Goal: Task Accomplishment & Management: Use online tool/utility

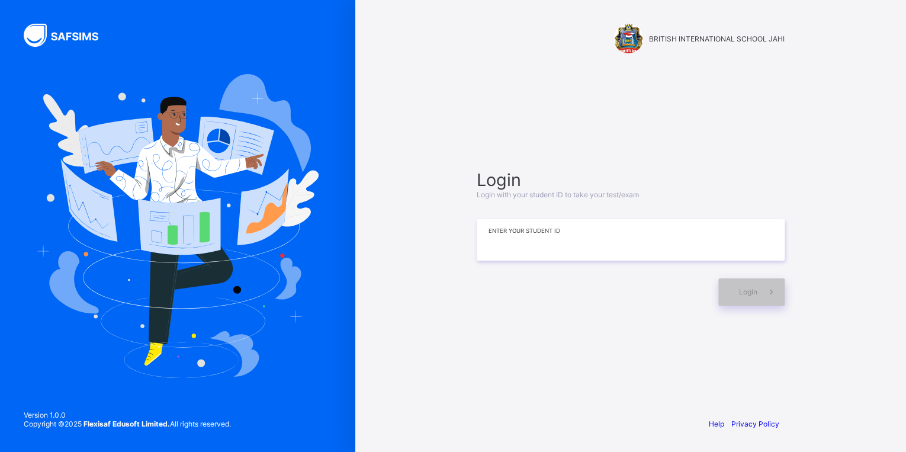
click at [493, 232] on input at bounding box center [631, 239] width 308 height 41
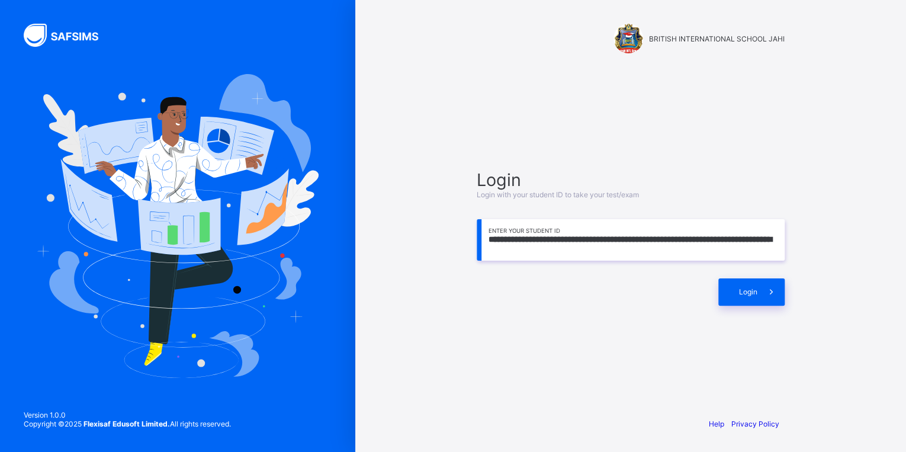
click at [772, 240] on input "**********" at bounding box center [631, 239] width 308 height 41
click at [769, 246] on input "**********" at bounding box center [631, 239] width 308 height 41
click at [590, 249] on input "**********" at bounding box center [631, 239] width 308 height 41
type input "*"
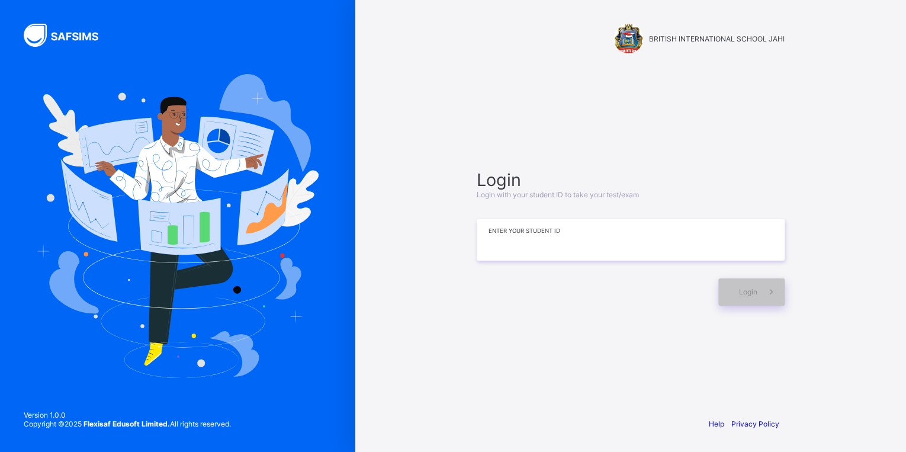
type input "**********"
type input "*"
click at [746, 316] on div "**********" at bounding box center [631, 237] width 332 height 293
click at [739, 289] on span "Login" at bounding box center [748, 291] width 18 height 9
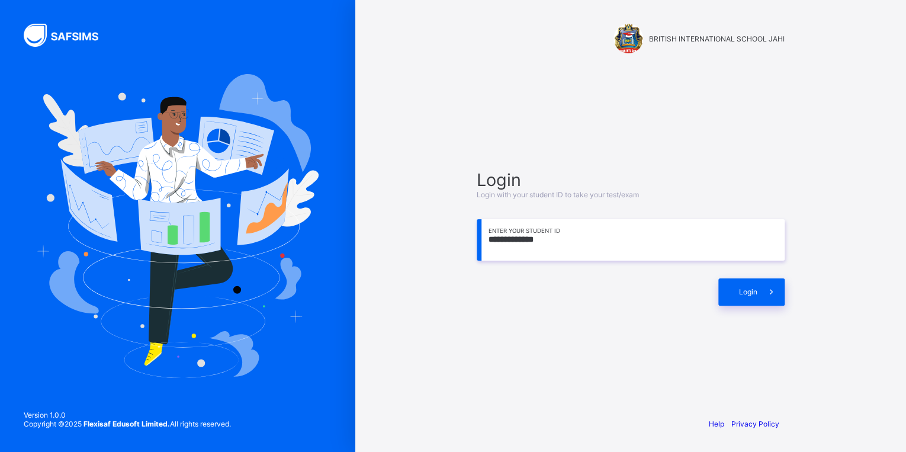
click at [543, 243] on input "**********" at bounding box center [631, 239] width 308 height 41
click at [554, 235] on input "**********" at bounding box center [631, 239] width 308 height 41
click at [761, 284] on span at bounding box center [771, 291] width 27 height 27
click at [561, 246] on input "**********" at bounding box center [631, 239] width 308 height 41
click at [724, 284] on div "Login" at bounding box center [751, 291] width 66 height 27
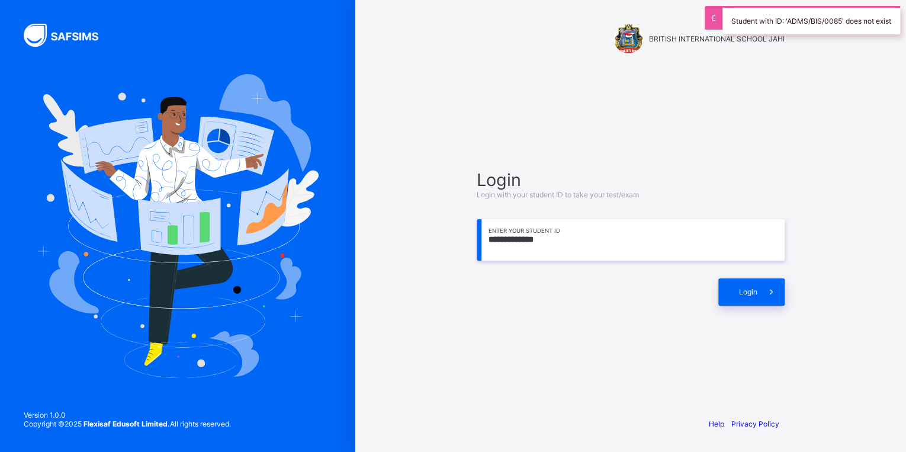
click at [575, 249] on input "**********" at bounding box center [631, 239] width 308 height 41
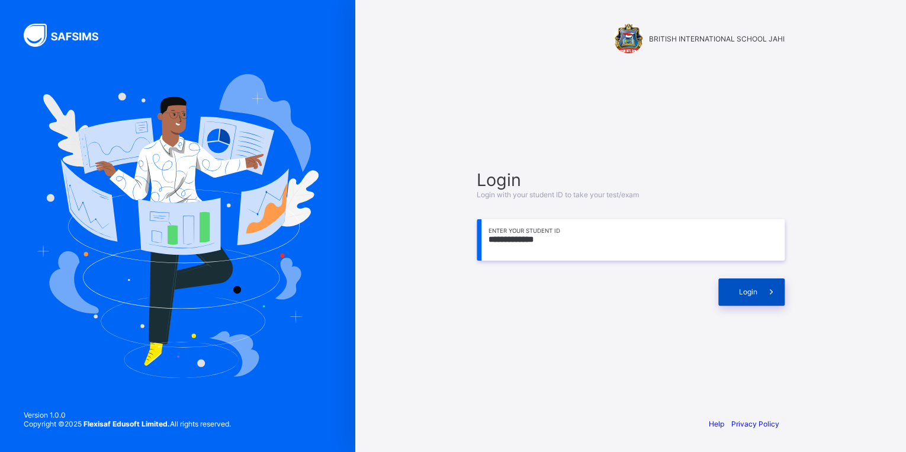
click at [760, 301] on span at bounding box center [771, 291] width 27 height 27
click at [514, 247] on input "**********" at bounding box center [631, 239] width 308 height 41
click at [517, 245] on input "**********" at bounding box center [631, 239] width 308 height 41
click at [498, 242] on input "**********" at bounding box center [631, 239] width 308 height 41
click at [502, 239] on input "**********" at bounding box center [631, 239] width 308 height 41
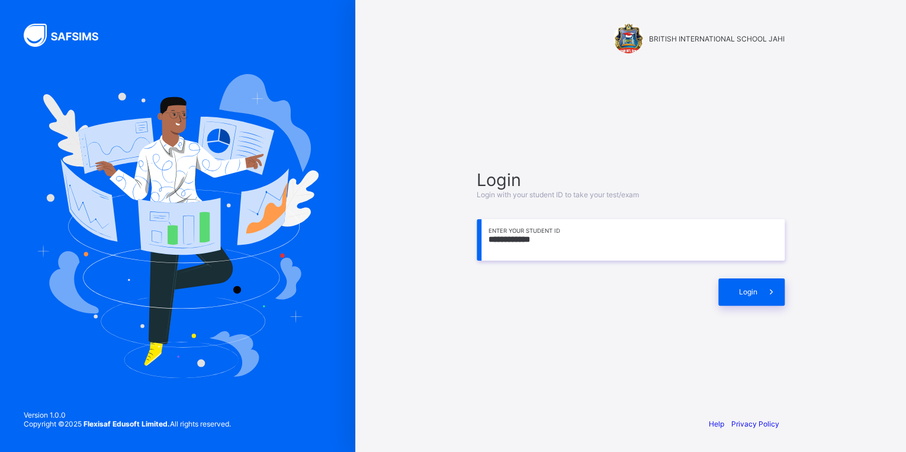
click at [505, 240] on input "**********" at bounding box center [631, 239] width 308 height 41
click at [518, 242] on input "**********" at bounding box center [631, 239] width 308 height 41
click at [531, 239] on input "**********" at bounding box center [631, 239] width 308 height 41
click at [532, 239] on input "**********" at bounding box center [631, 239] width 308 height 41
type input "**********"
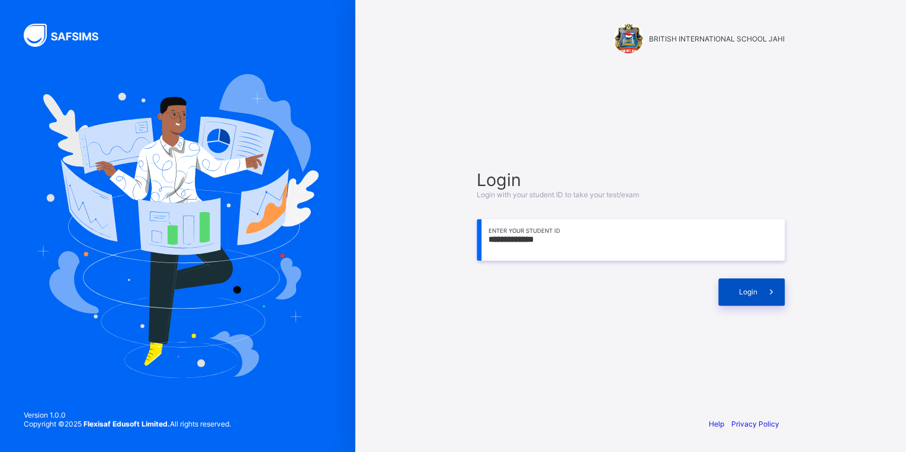
click at [753, 294] on span "Login" at bounding box center [748, 291] width 18 height 9
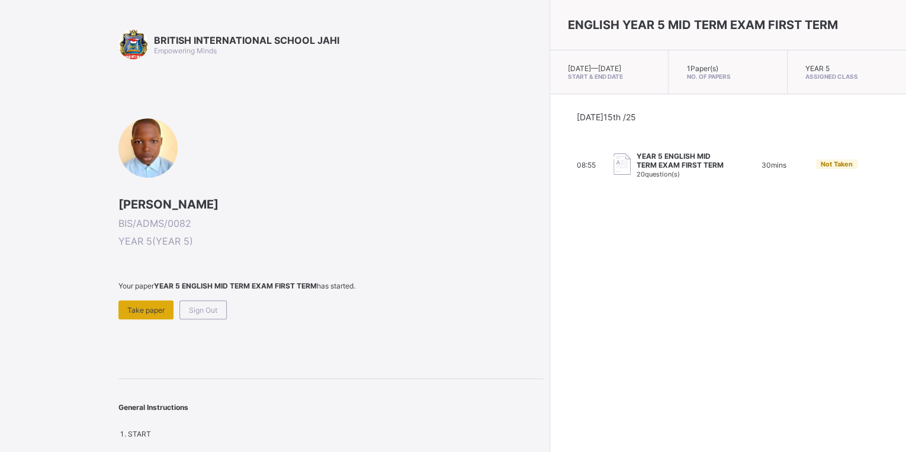
click at [145, 309] on span "Take paper" at bounding box center [145, 310] width 37 height 9
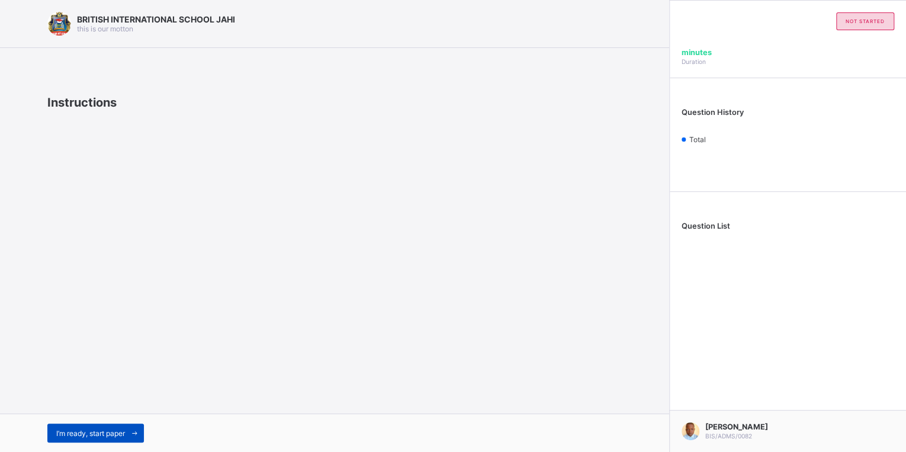
click at [122, 433] on span "I’m ready, start paper" at bounding box center [90, 433] width 69 height 9
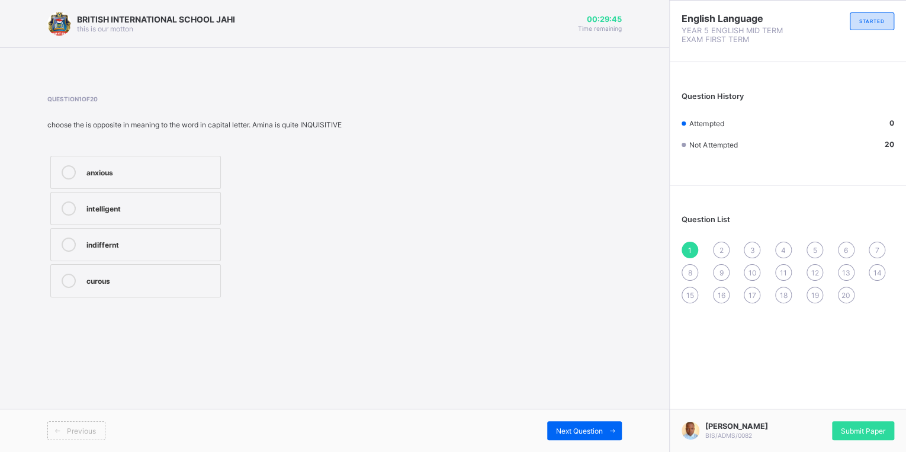
click at [94, 173] on div "anxious" at bounding box center [150, 171] width 128 height 12
click at [557, 423] on div "Next Question" at bounding box center [584, 430] width 75 height 19
click at [166, 213] on div "remained" at bounding box center [160, 216] width 149 height 12
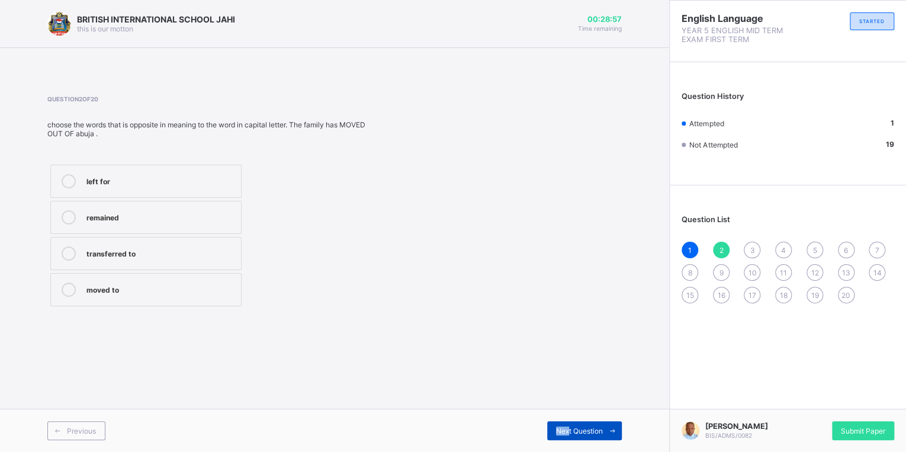
drag, startPoint x: 572, startPoint y: 419, endPoint x: 566, endPoint y: 426, distance: 9.3
click at [566, 426] on div "Previous Next Question" at bounding box center [334, 430] width 669 height 43
click at [566, 427] on span "Next Question" at bounding box center [579, 430] width 47 height 9
click at [129, 263] on label "mandatory" at bounding box center [145, 253] width 191 height 33
click at [142, 180] on div "ptional" at bounding box center [160, 180] width 148 height 12
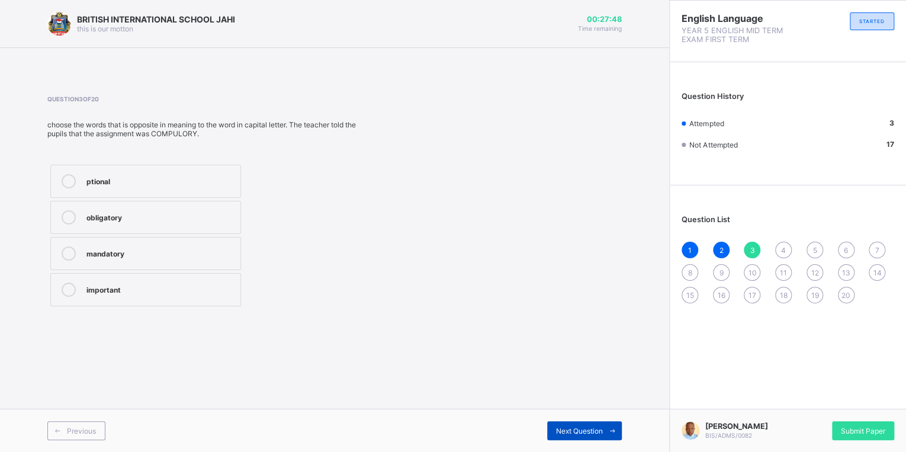
click at [574, 428] on span "Next Question" at bounding box center [579, 430] width 47 height 9
click at [165, 291] on div "accepted" at bounding box center [160, 289] width 148 height 12
click at [580, 430] on span "Next Question" at bounding box center [579, 430] width 47 height 9
click at [127, 293] on div "normal" at bounding box center [159, 289] width 147 height 12
click at [570, 426] on span "Next Question" at bounding box center [579, 430] width 47 height 9
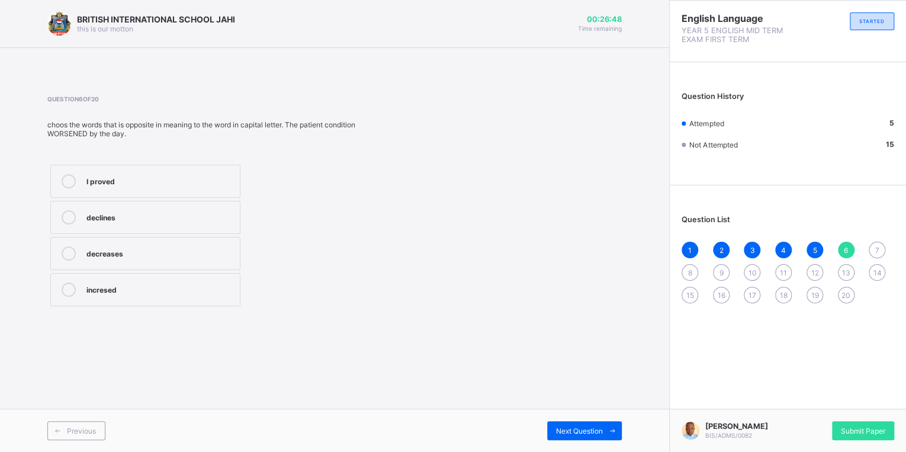
click at [214, 287] on div "incresed" at bounding box center [159, 289] width 147 height 12
click at [585, 424] on div "Next Question" at bounding box center [584, 430] width 75 height 19
click at [199, 173] on label "crowded" at bounding box center [145, 181] width 191 height 33
click at [550, 420] on div "Previous Next Question" at bounding box center [334, 430] width 669 height 43
click at [573, 427] on span "Next Question" at bounding box center [579, 430] width 47 height 9
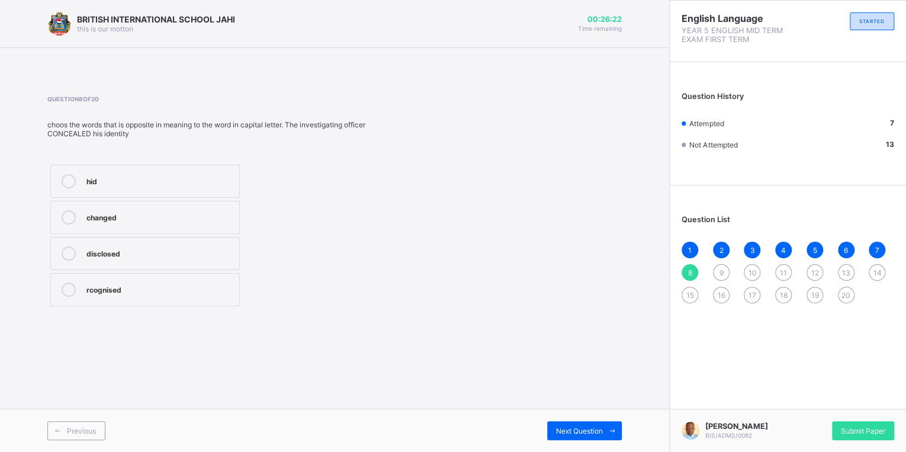
click at [121, 181] on div "hid" at bounding box center [159, 180] width 147 height 12
click at [560, 432] on span "Next Question" at bounding box center [579, 430] width 47 height 9
click at [176, 220] on div "lateness" at bounding box center [159, 216] width 147 height 12
click at [582, 427] on span "Next Question" at bounding box center [579, 430] width 47 height 9
click at [131, 300] on label "persuaded" at bounding box center [146, 289] width 192 height 33
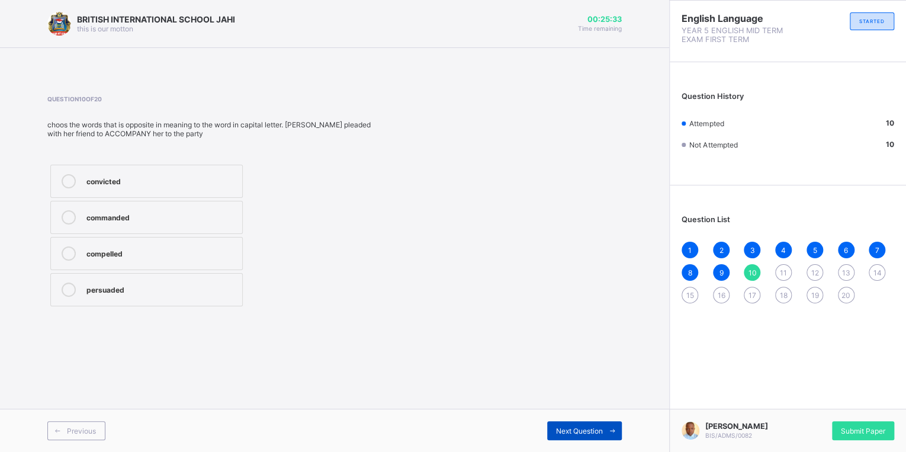
click at [604, 434] on span at bounding box center [612, 430] width 19 height 19
click at [188, 286] on div "give" at bounding box center [160, 289] width 149 height 12
click at [599, 435] on span "Next Question" at bounding box center [579, 430] width 47 height 9
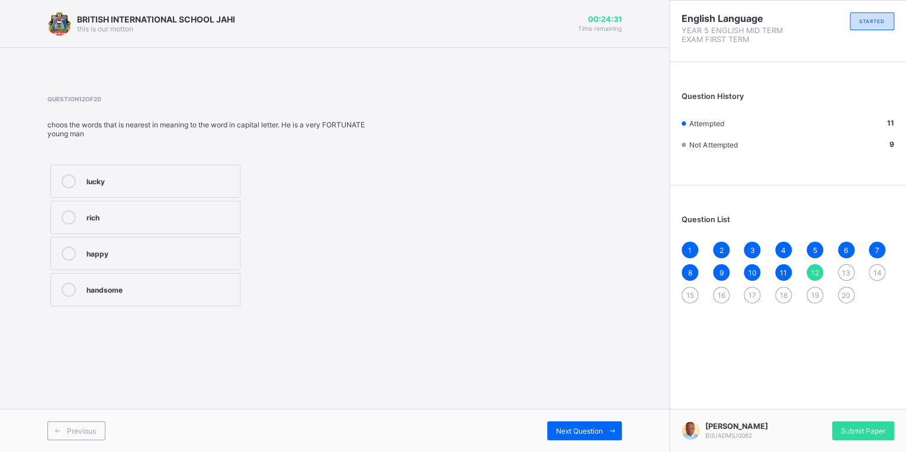
click at [80, 172] on label "lucky" at bounding box center [145, 181] width 190 height 33
click at [567, 426] on span "Next Question" at bounding box center [579, 430] width 47 height 9
click at [170, 250] on div "prepared" at bounding box center [163, 252] width 155 height 12
click at [609, 431] on icon at bounding box center [612, 431] width 9 height 8
click at [176, 283] on div "definitely" at bounding box center [159, 289] width 147 height 12
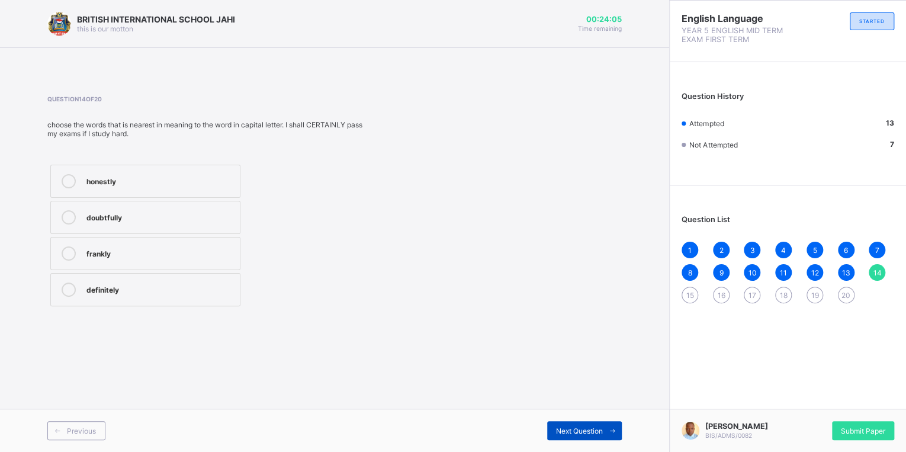
click at [582, 424] on div "Next Question" at bounding box center [584, 430] width 75 height 19
click at [142, 175] on div "attacked" at bounding box center [159, 180] width 147 height 12
click at [564, 427] on span "Next Question" at bounding box center [579, 430] width 47 height 9
click at [116, 174] on div "rejected" at bounding box center [159, 180] width 147 height 12
click at [168, 252] on div "dumped" at bounding box center [159, 252] width 147 height 12
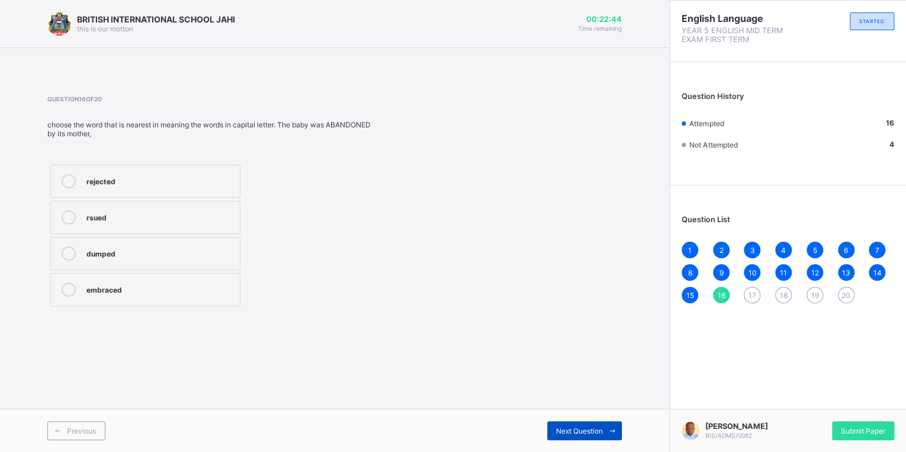
click at [585, 429] on span "Next Question" at bounding box center [579, 430] width 47 height 9
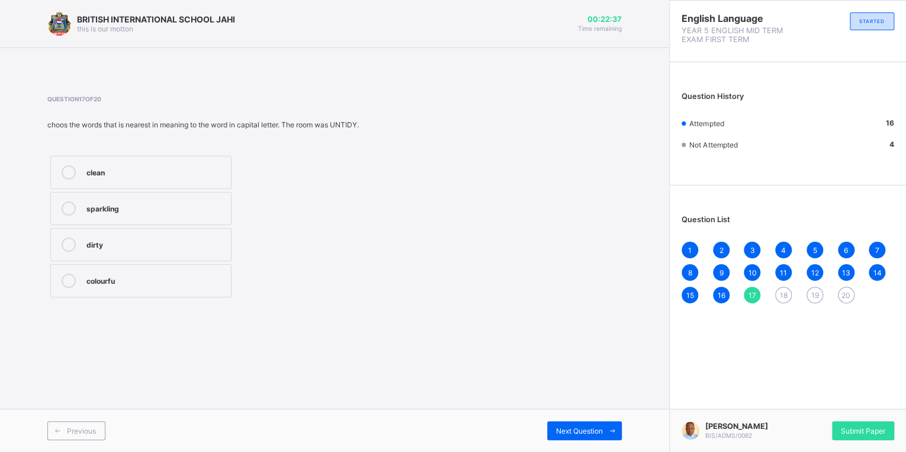
click at [139, 242] on div "dirty" at bounding box center [155, 244] width 139 height 12
click at [604, 422] on span at bounding box center [612, 430] width 19 height 19
click at [155, 261] on label "supervised" at bounding box center [146, 253] width 192 height 33
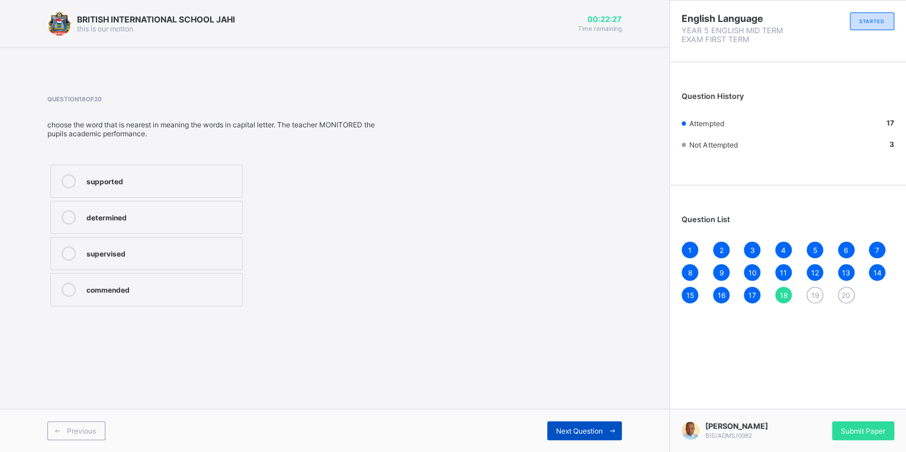
click at [590, 426] on span "Next Question" at bounding box center [579, 430] width 47 height 9
click at [144, 215] on div "helped" at bounding box center [160, 216] width 149 height 12
click at [552, 424] on div "Next Question" at bounding box center [584, 430] width 75 height 19
click at [131, 210] on div "rarely" at bounding box center [160, 216] width 149 height 12
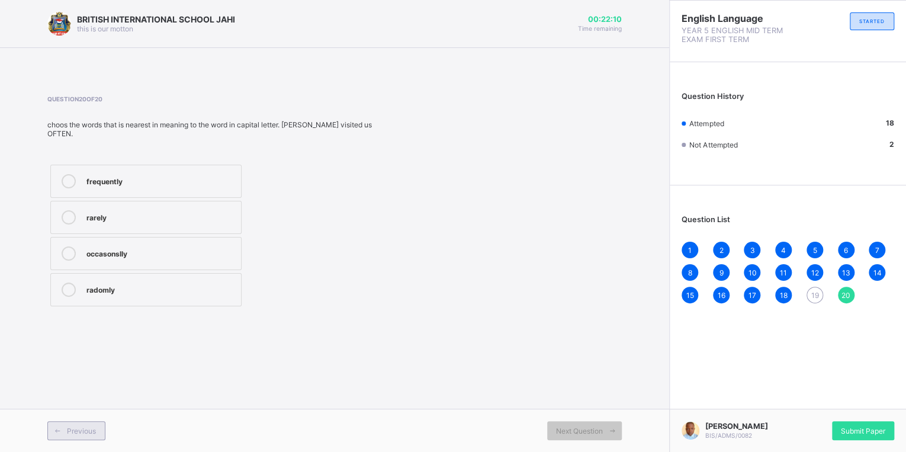
click at [81, 429] on span "Previous" at bounding box center [81, 430] width 29 height 9
click at [85, 219] on label "helped" at bounding box center [146, 217] width 192 height 33
click at [98, 436] on div "Previous" at bounding box center [76, 430] width 58 height 19
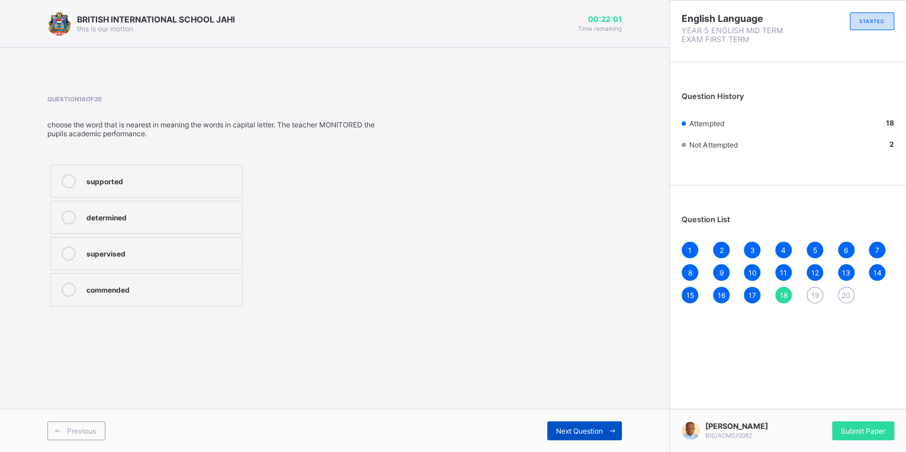
click at [590, 425] on div "Next Question" at bounding box center [584, 430] width 75 height 19
click at [94, 222] on div "helped" at bounding box center [160, 217] width 149 height 14
click at [329, 287] on div "encouraged helped led joined" at bounding box center [211, 235] width 329 height 147
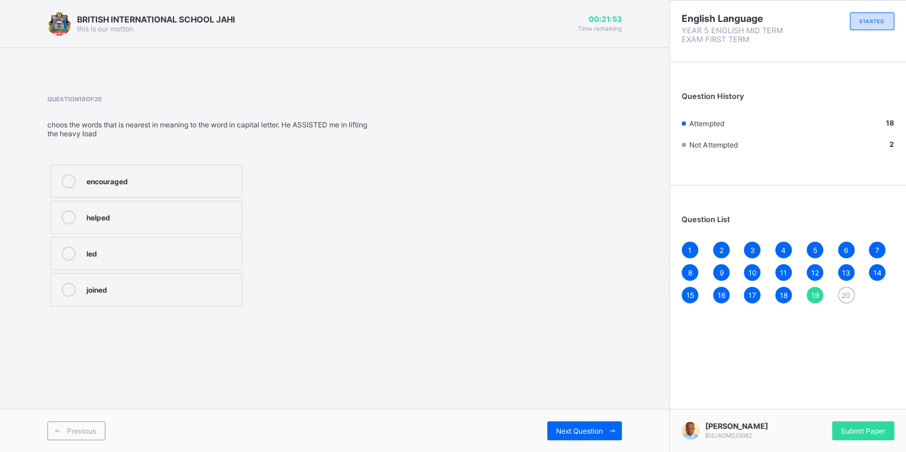
click at [182, 254] on div "led" at bounding box center [160, 252] width 149 height 12
click at [165, 207] on label "helped" at bounding box center [146, 217] width 192 height 33
click at [567, 425] on div "Next Question" at bounding box center [584, 430] width 75 height 19
click at [66, 210] on icon at bounding box center [69, 217] width 14 height 14
click at [88, 435] on div "Previous" at bounding box center [76, 430] width 58 height 19
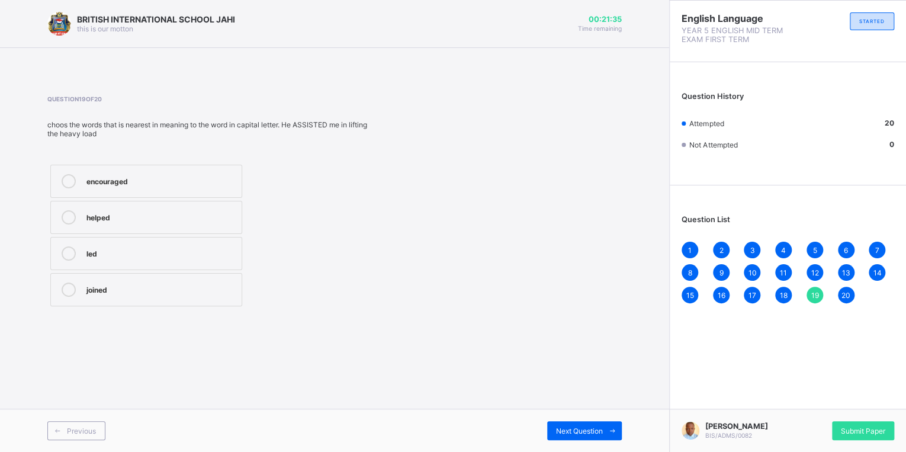
click at [149, 208] on label "helped" at bounding box center [146, 217] width 192 height 33
click at [602, 429] on span "Next Question" at bounding box center [579, 430] width 47 height 9
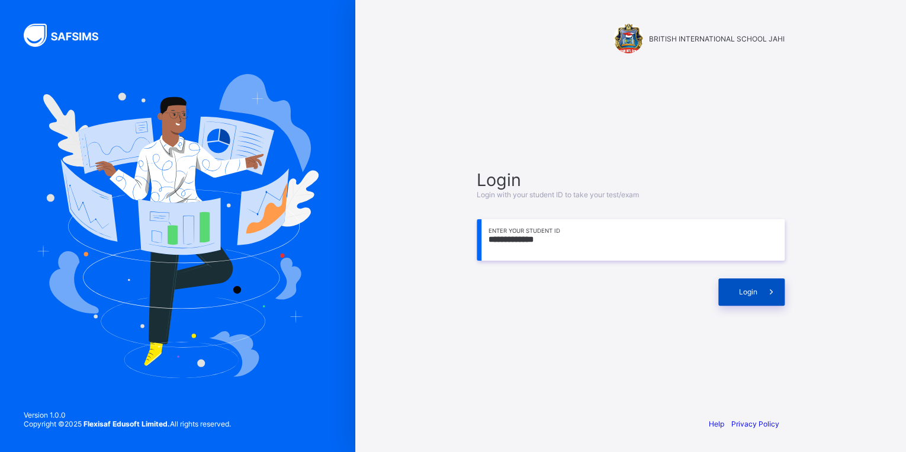
type input "**********"
click at [736, 284] on div "Login" at bounding box center [751, 291] width 66 height 27
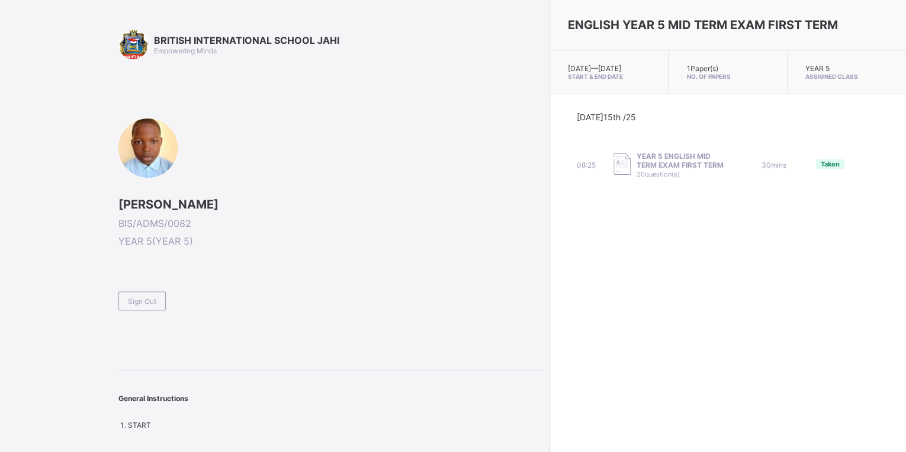
click at [821, 168] on span "Taken" at bounding box center [830, 164] width 19 height 8
click at [155, 308] on div "Sign Out" at bounding box center [141, 300] width 47 height 19
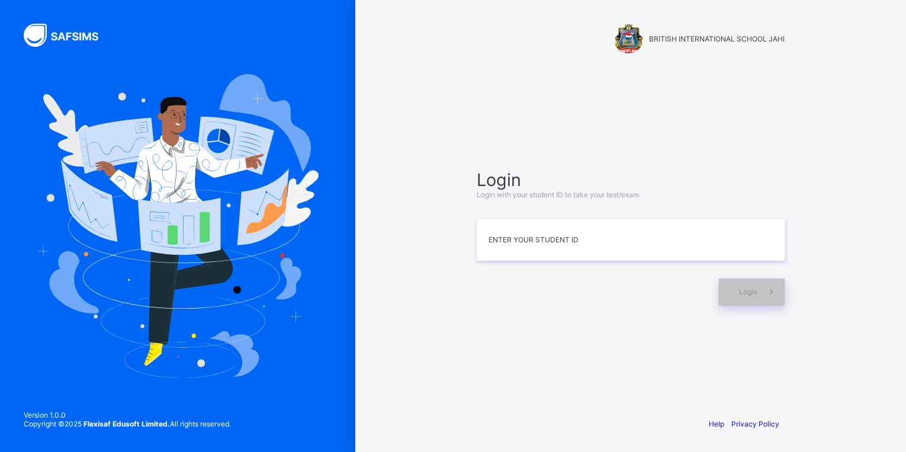
drag, startPoint x: 174, startPoint y: 55, endPoint x: 122, endPoint y: 151, distance: 109.2
click at [117, 153] on div at bounding box center [177, 226] width 355 height 452
drag, startPoint x: 564, startPoint y: 235, endPoint x: 497, endPoint y: 238, distance: 67.0
click at [498, 238] on input at bounding box center [631, 239] width 308 height 41
click at [502, 242] on input at bounding box center [631, 239] width 308 height 41
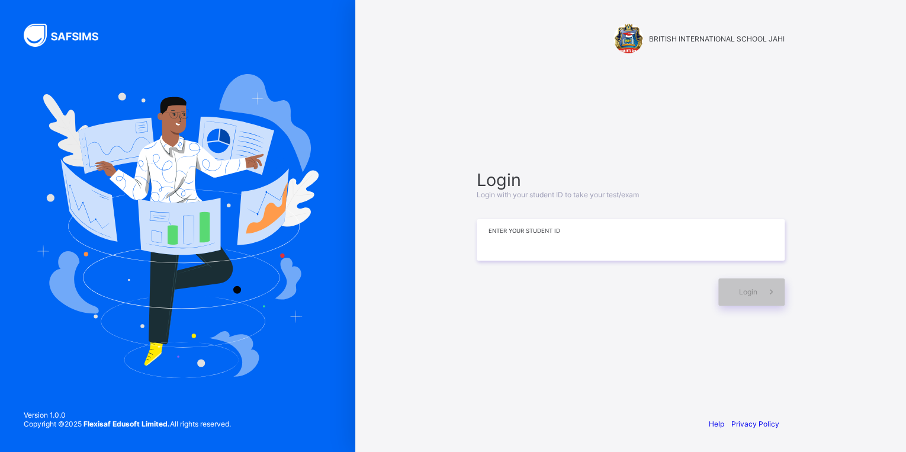
drag, startPoint x: 485, startPoint y: 242, endPoint x: 513, endPoint y: 237, distance: 28.2
click at [513, 237] on input at bounding box center [631, 239] width 308 height 41
drag, startPoint x: 487, startPoint y: 238, endPoint x: 494, endPoint y: 245, distance: 10.1
click at [494, 245] on input at bounding box center [631, 239] width 308 height 41
drag, startPoint x: 488, startPoint y: 239, endPoint x: 578, endPoint y: 253, distance: 91.1
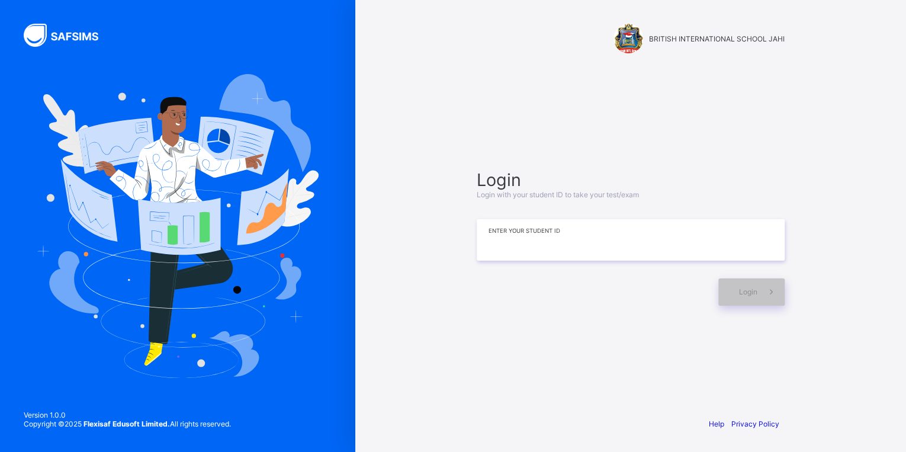
click at [578, 253] on input at bounding box center [631, 239] width 308 height 41
drag, startPoint x: 502, startPoint y: 236, endPoint x: 477, endPoint y: 243, distance: 26.6
click at [477, 243] on input at bounding box center [631, 239] width 308 height 41
click at [487, 242] on input at bounding box center [631, 239] width 308 height 41
click at [488, 238] on input at bounding box center [631, 239] width 308 height 41
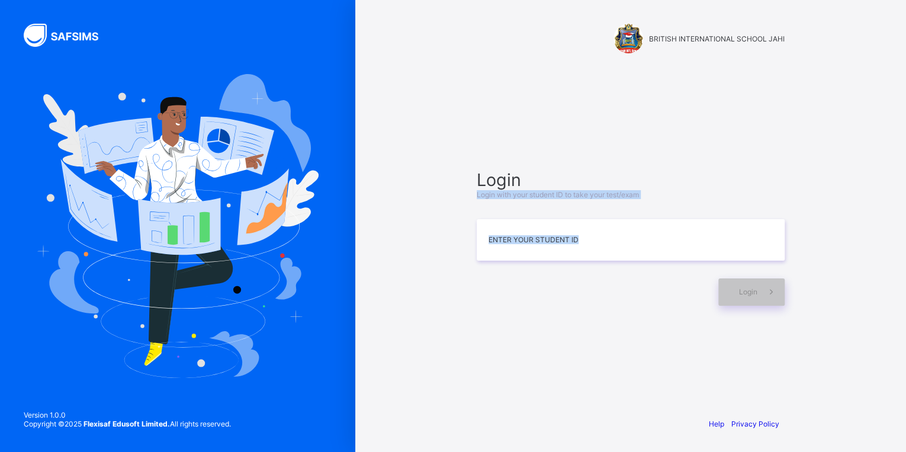
drag, startPoint x: 622, startPoint y: 164, endPoint x: 419, endPoint y: 365, distance: 285.6
click at [419, 365] on div "BRITISH INTERNATIONAL SCHOOL JAHI Login Login with your student ID to take your…" at bounding box center [630, 226] width 551 height 452
drag, startPoint x: 419, startPoint y: 365, endPoint x: 527, endPoint y: 291, distance: 130.4
click at [527, 291] on div at bounding box center [595, 291] width 236 height 27
drag, startPoint x: 612, startPoint y: 235, endPoint x: 326, endPoint y: 312, distance: 296.8
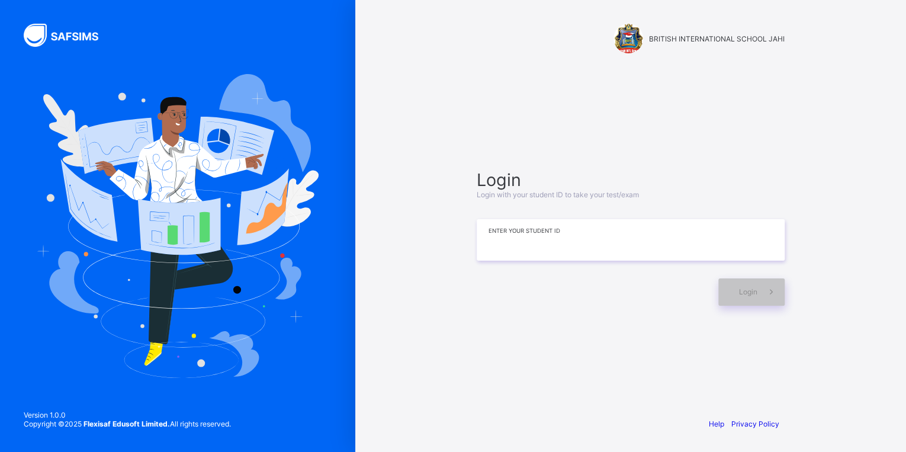
click at [335, 312] on div "BRITISH INTERNATIONAL SCHOOL JAHI Login Login with your student ID to take your…" at bounding box center [453, 226] width 906 height 452
drag, startPoint x: 595, startPoint y: 111, endPoint x: 592, endPoint y: 118, distance: 7.2
click at [595, 113] on div "Login Login with your student ID to take your test/exam Enter your Student ID L…" at bounding box center [631, 237] width 332 height 293
drag, startPoint x: 75, startPoint y: 422, endPoint x: 249, endPoint y: 431, distance: 174.4
click at [249, 431] on div "Version 1.0.0 Copyright © 2025 Flexisaf Edusoft Limited. All rights reserved." at bounding box center [127, 425] width 255 height 53
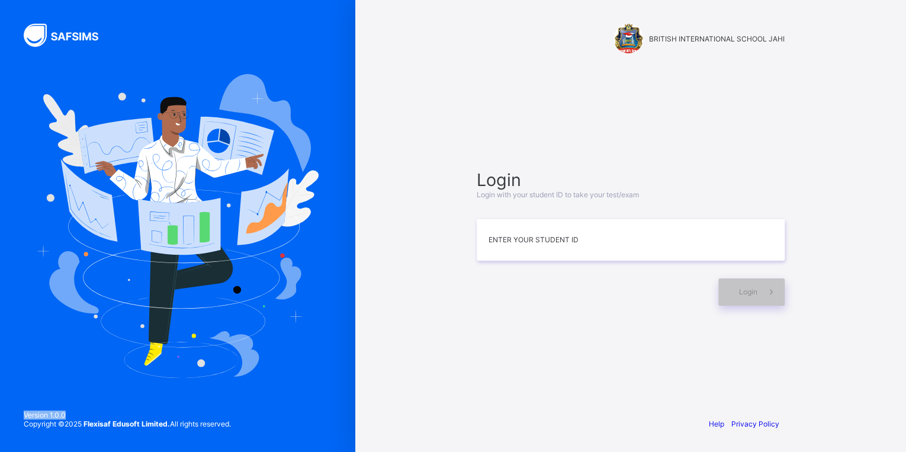
drag, startPoint x: 78, startPoint y: 410, endPoint x: 24, endPoint y: 419, distance: 54.6
click at [24, 419] on div "Version 1.0.0 Copyright © 2025 Flexisaf Edusoft Limited. All rights reserved." at bounding box center [127, 425] width 255 height 53
drag, startPoint x: 24, startPoint y: 419, endPoint x: 222, endPoint y: 445, distance: 200.2
click at [222, 445] on div "Version 1.0.0 Copyright © 2025 Flexisaf Edusoft Limited. All rights reserved." at bounding box center [127, 425] width 255 height 53
drag, startPoint x: 222, startPoint y: 445, endPoint x: 343, endPoint y: 412, distance: 125.5
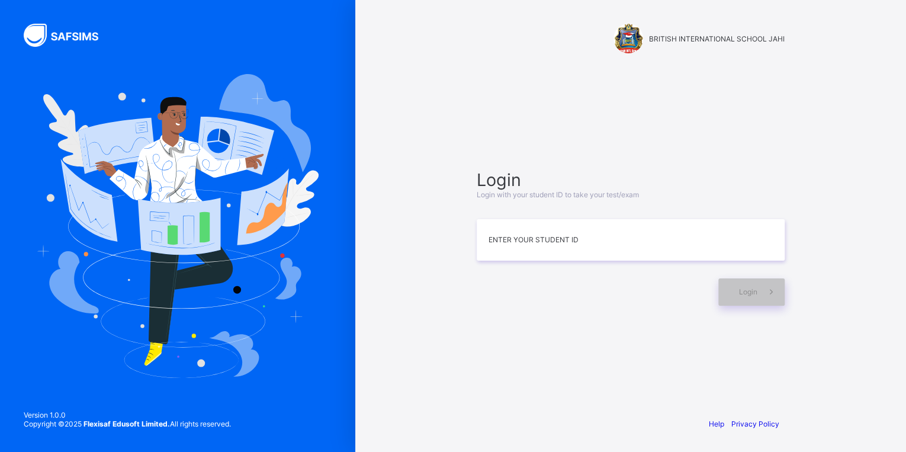
click at [343, 412] on div at bounding box center [177, 226] width 355 height 452
drag, startPoint x: 490, startPoint y: 400, endPoint x: 490, endPoint y: 408, distance: 8.3
click at [490, 407] on div "BRITISH INTERNATIONAL SCHOOL JAHI Login Login with your student ID to take your…" at bounding box center [630, 226] width 355 height 452
click at [615, 403] on div "Help Privacy Policy" at bounding box center [631, 424] width 332 height 56
click at [595, 410] on div "Help Privacy Policy" at bounding box center [631, 424] width 332 height 56
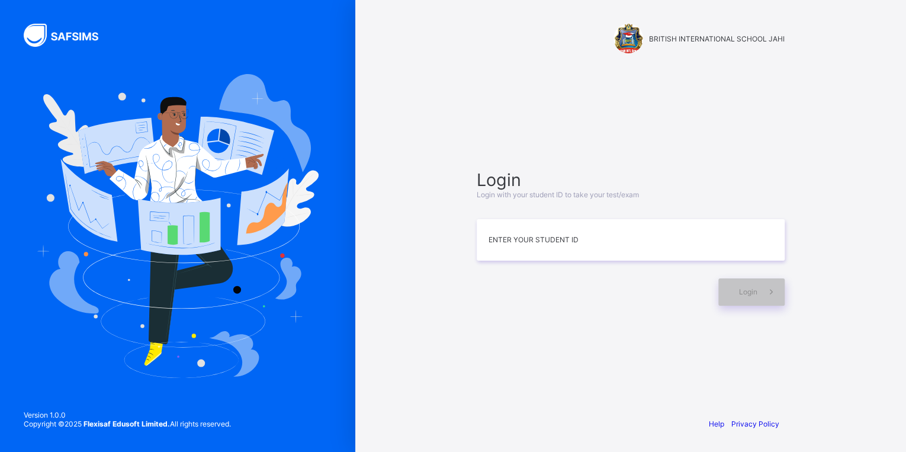
drag, startPoint x: 557, startPoint y: 407, endPoint x: 553, endPoint y: 403, distance: 6.3
click at [556, 406] on div "Help Privacy Policy" at bounding box center [631, 424] width 332 height 56
drag, startPoint x: 540, startPoint y: 402, endPoint x: 474, endPoint y: 322, distance: 103.1
click at [529, 390] on div "BRITISH INTERNATIONAL SCHOOL JAHI Login Login with your student ID to take your…" at bounding box center [630, 226] width 355 height 452
drag, startPoint x: 422, startPoint y: 301, endPoint x: 409, endPoint y: 285, distance: 20.3
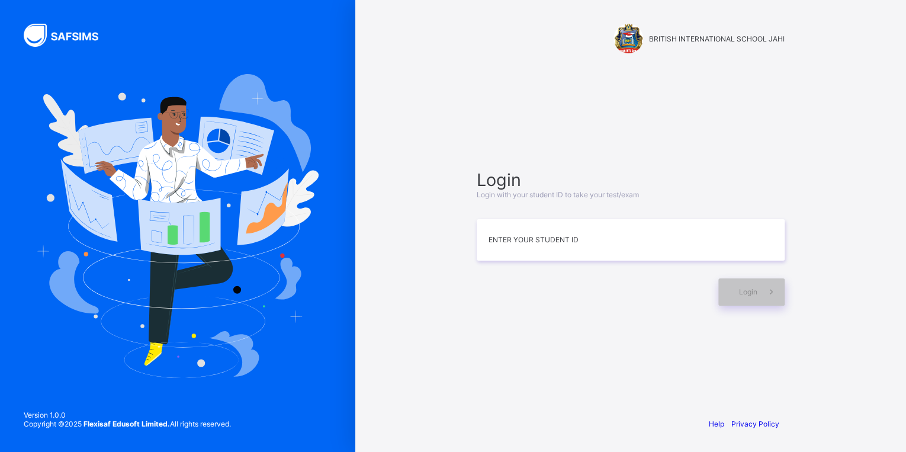
click at [417, 294] on div "BRITISH INTERNATIONAL SCHOOL JAHI Login Login with your student ID to take your…" at bounding box center [630, 226] width 551 height 452
drag, startPoint x: 389, startPoint y: 210, endPoint x: 408, endPoint y: 303, distance: 95.0
click at [408, 303] on div "BRITISH INTERNATIONAL SCHOOL JAHI Login Login with your student ID to take your…" at bounding box center [630, 226] width 551 height 452
drag, startPoint x: 721, startPoint y: 197, endPoint x: 725, endPoint y: 205, distance: 9.3
click at [725, 205] on div "Login Login with your student ID to take your test/exam Enter your Student ID L…" at bounding box center [631, 237] width 308 height 136
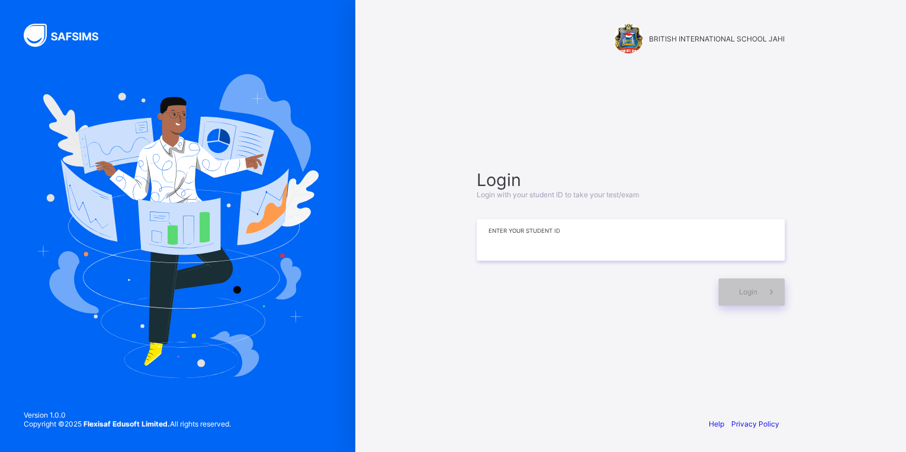
click at [688, 240] on input at bounding box center [631, 239] width 308 height 41
drag, startPoint x: 670, startPoint y: 236, endPoint x: 537, endPoint y: 251, distance: 134.7
click at [537, 251] on input at bounding box center [631, 239] width 308 height 41
type input "*"
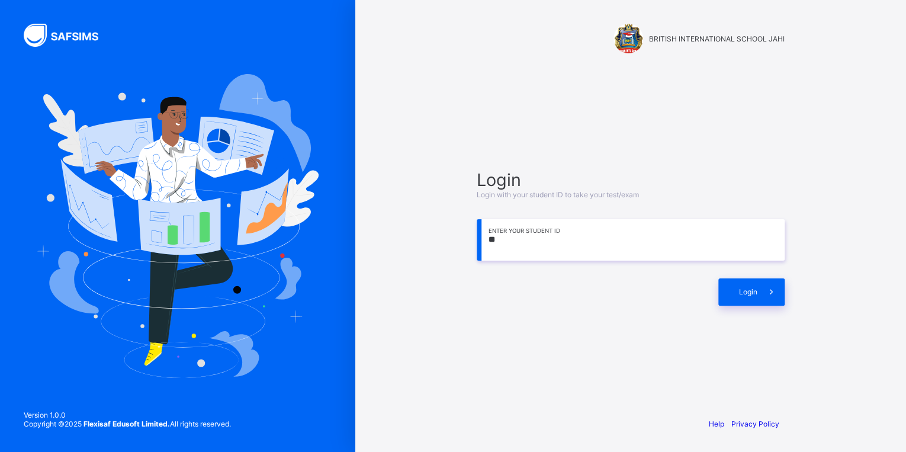
type input "*"
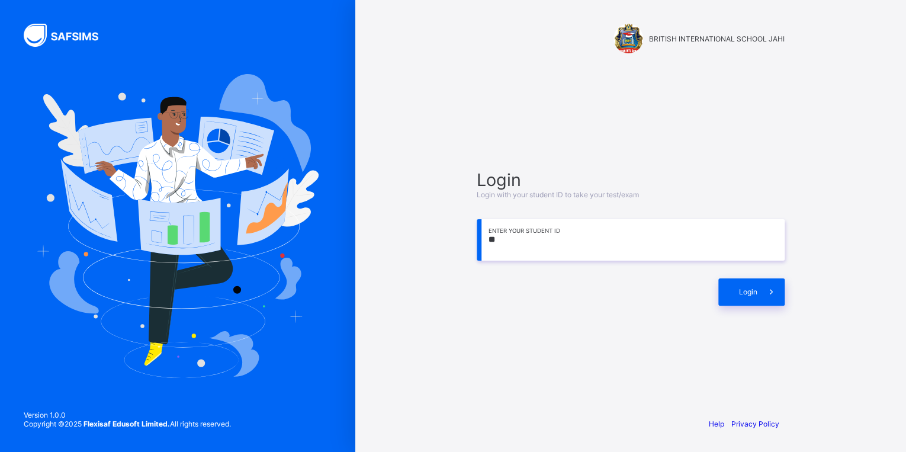
type input "*"
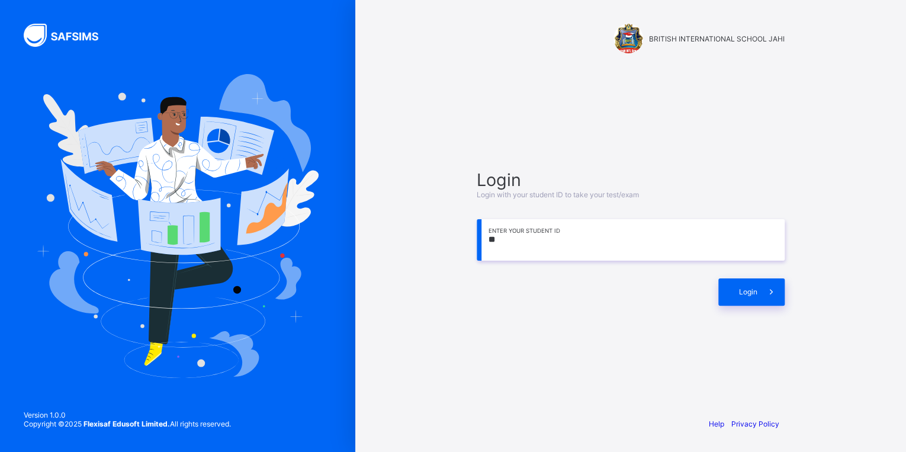
type input "*"
drag, startPoint x: 503, startPoint y: 240, endPoint x: 534, endPoint y: 253, distance: 33.2
click at [535, 253] on input at bounding box center [631, 239] width 308 height 41
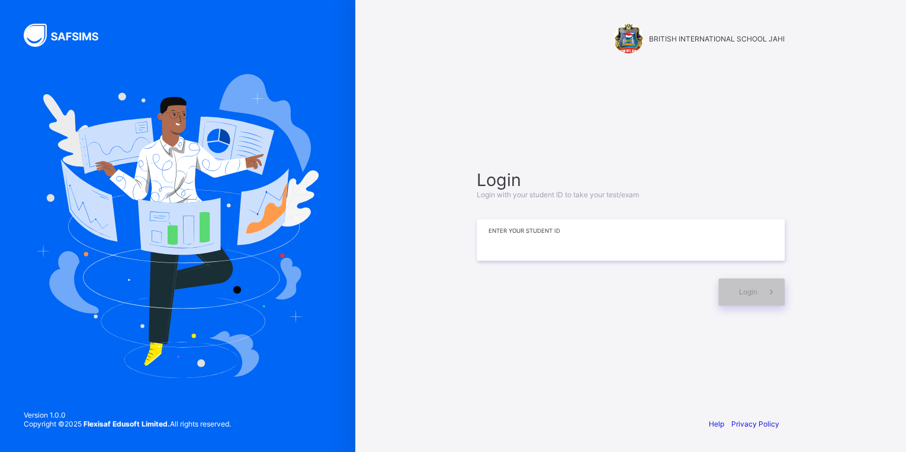
drag, startPoint x: 483, startPoint y: 227, endPoint x: 515, endPoint y: 244, distance: 36.0
click at [515, 244] on input at bounding box center [631, 239] width 308 height 41
drag, startPoint x: 561, startPoint y: 229, endPoint x: 540, endPoint y: 219, distance: 23.8
click at [540, 219] on input at bounding box center [631, 239] width 308 height 41
drag, startPoint x: 551, startPoint y: 230, endPoint x: 299, endPoint y: 373, distance: 290.4
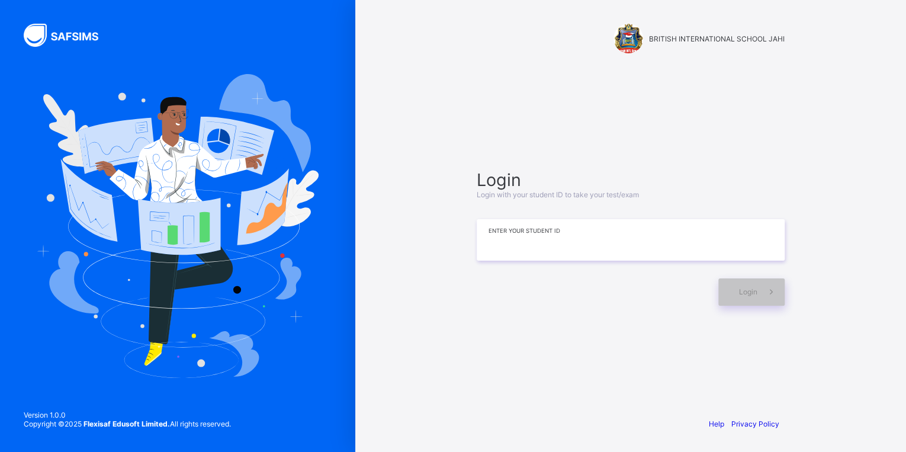
click at [299, 373] on div "BRITISH INTERNATIONAL SCHOOL JAHI Login Login with your student ID to take your…" at bounding box center [453, 226] width 906 height 452
drag, startPoint x: 697, startPoint y: 246, endPoint x: 559, endPoint y: 251, distance: 138.1
click at [556, 252] on input at bounding box center [631, 239] width 308 height 41
type input "*"
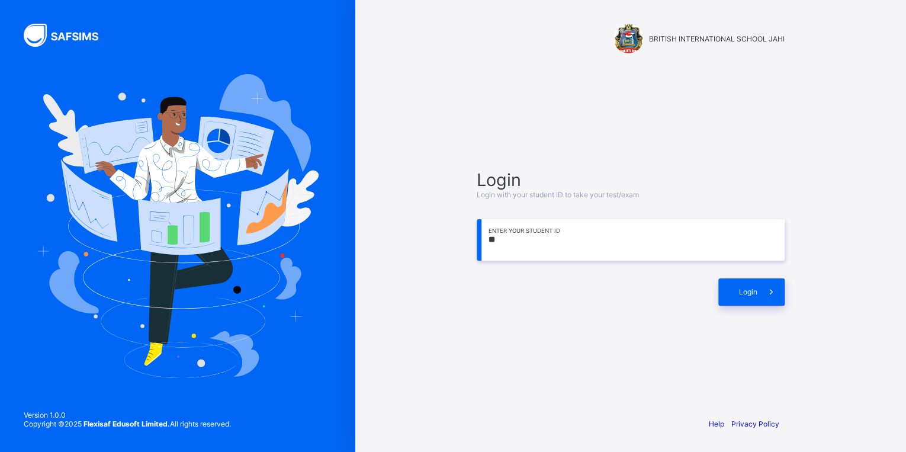
type input "*"
drag, startPoint x: 673, startPoint y: 254, endPoint x: 577, endPoint y: 278, distance: 99.0
click at [585, 274] on div "Login Login with your student ID to take your test/exam Enter your Student ID L…" at bounding box center [631, 237] width 308 height 136
drag, startPoint x: 576, startPoint y: 352, endPoint x: 575, endPoint y: 358, distance: 6.0
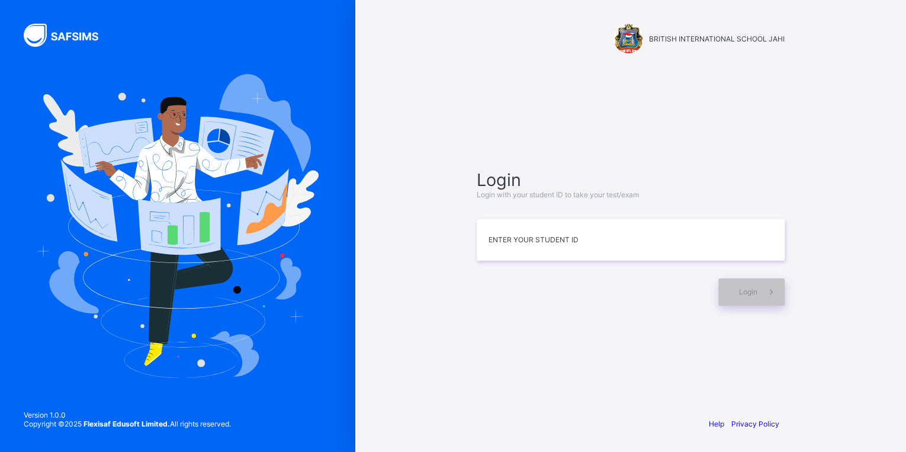
click at [575, 358] on div "Login Login with your student ID to take your test/exam Enter your Student ID L…" at bounding box center [631, 237] width 332 height 293
click at [575, 253] on input at bounding box center [631, 239] width 308 height 41
type input "*"
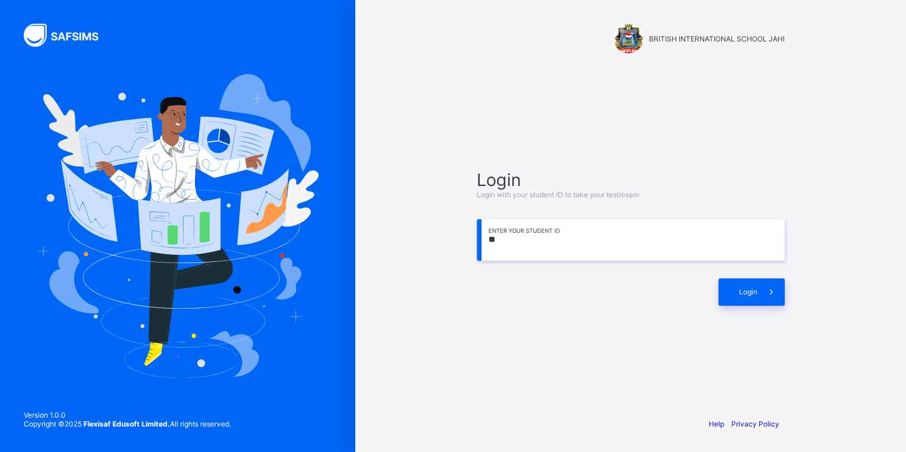
type input "*"
drag, startPoint x: 147, startPoint y: 182, endPoint x: 149, endPoint y: 213, distance: 30.8
click at [149, 213] on div at bounding box center [177, 226] width 355 height 452
click at [508, 336] on div "**********" at bounding box center [631, 237] width 332 height 293
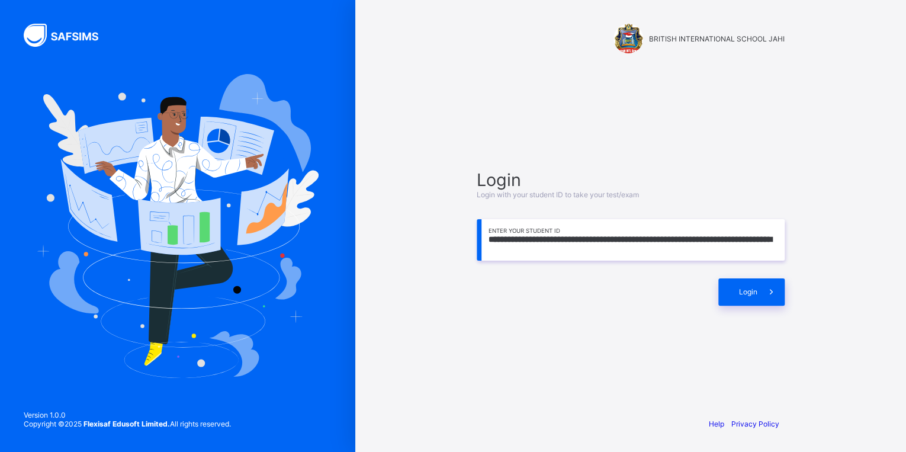
click at [774, 241] on input "**********" at bounding box center [631, 239] width 308 height 41
type input "*"
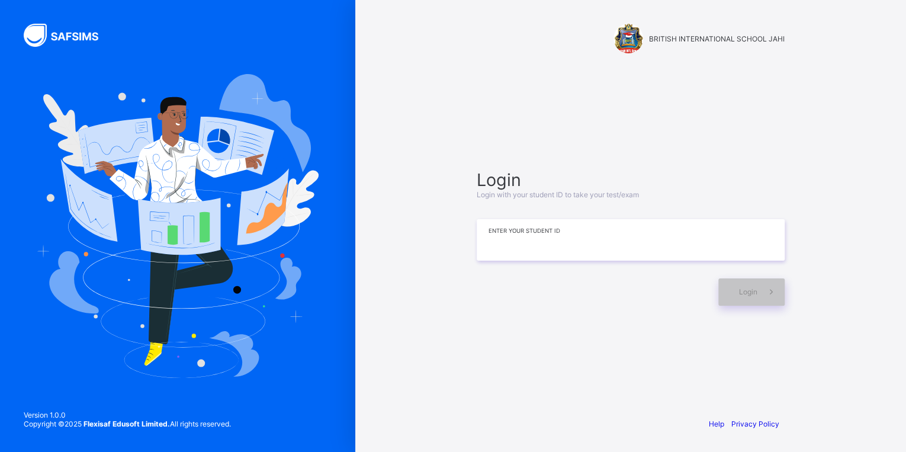
click at [500, 249] on input at bounding box center [631, 239] width 308 height 41
click at [483, 239] on input at bounding box center [631, 239] width 308 height 41
drag, startPoint x: 561, startPoint y: 248, endPoint x: 553, endPoint y: 218, distance: 30.8
click at [561, 244] on input at bounding box center [631, 239] width 308 height 41
type input "*"
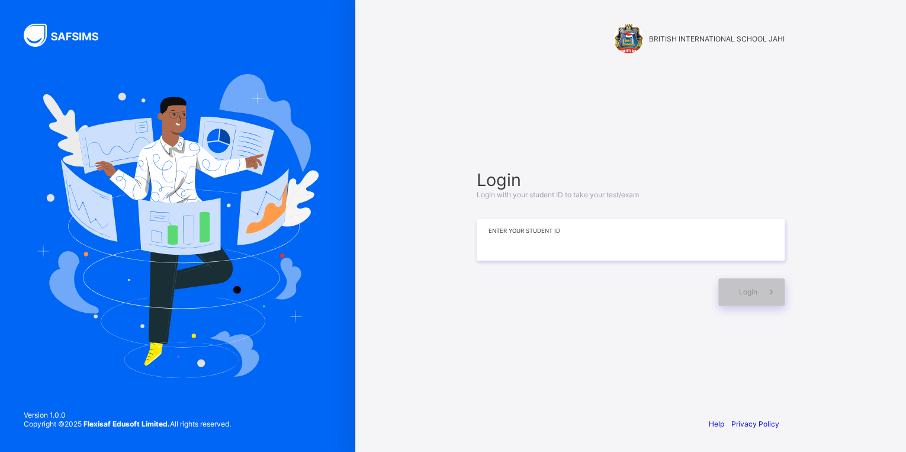
click at [577, 253] on input at bounding box center [631, 239] width 308 height 41
click at [535, 247] on input at bounding box center [631, 239] width 308 height 41
type input "*"
type input "**********"
click at [746, 299] on div "Login" at bounding box center [751, 291] width 66 height 27
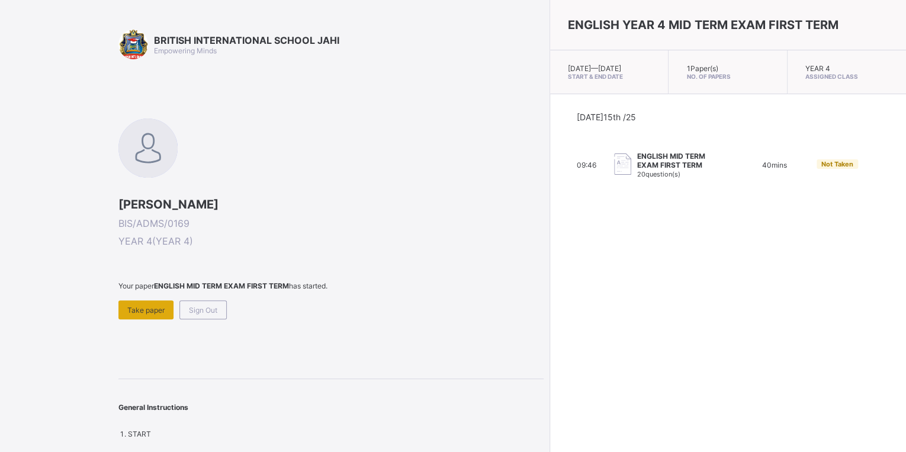
click at [134, 310] on span "Take paper" at bounding box center [145, 310] width 37 height 9
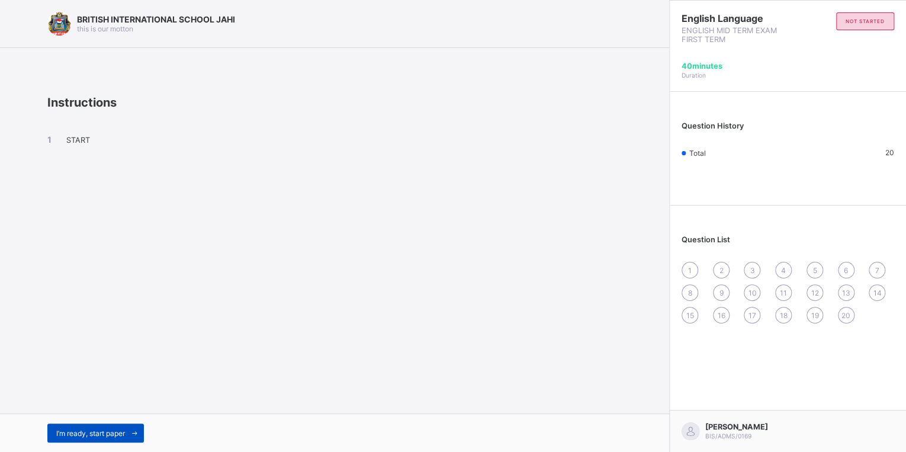
click at [133, 431] on icon at bounding box center [134, 433] width 9 height 8
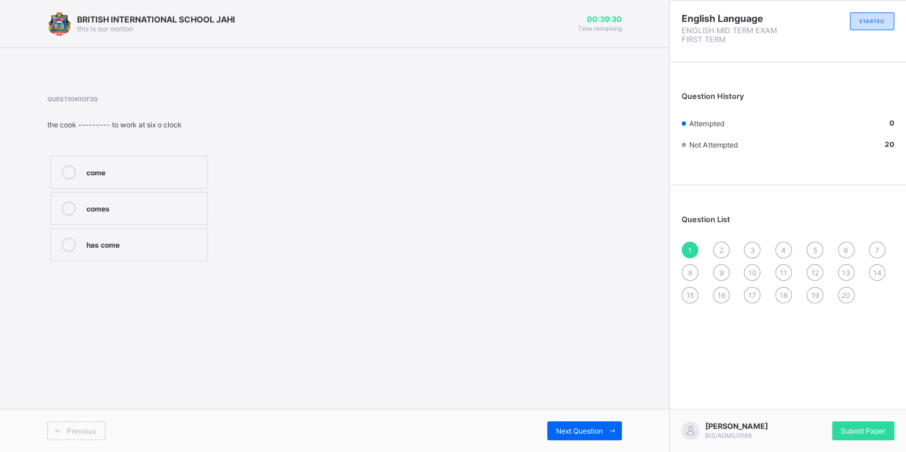
click at [121, 200] on label "comes" at bounding box center [129, 208] width 158 height 33
click at [577, 435] on span "Next Question" at bounding box center [579, 430] width 47 height 9
click at [171, 235] on label "so" at bounding box center [129, 244] width 158 height 33
click at [598, 428] on span "Next Question" at bounding box center [579, 430] width 47 height 9
click at [175, 203] on div "as soon as" at bounding box center [143, 207] width 115 height 12
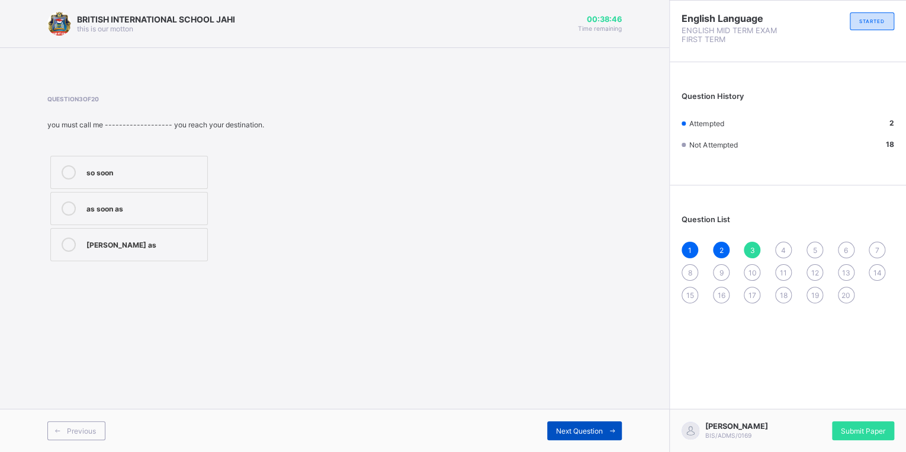
click at [567, 434] on span "Next Question" at bounding box center [579, 430] width 47 height 9
click at [173, 212] on div "was" at bounding box center [143, 207] width 115 height 12
click at [596, 429] on span "Next Question" at bounding box center [579, 430] width 47 height 9
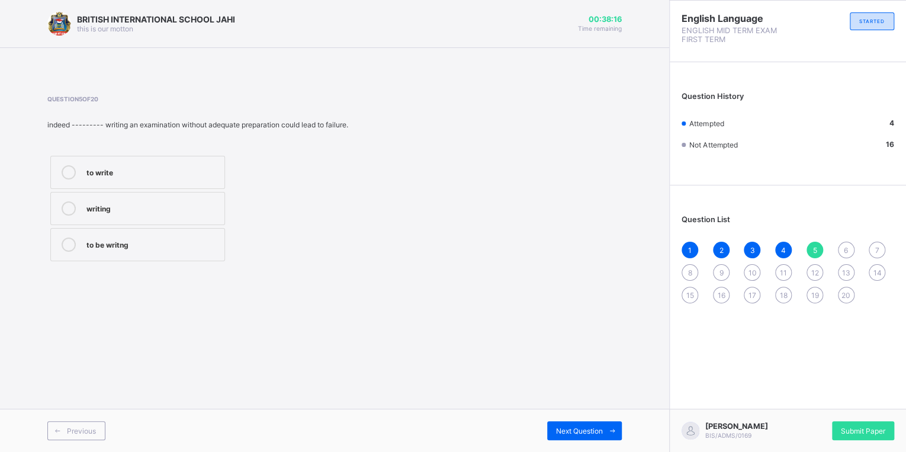
click at [67, 161] on label "to write" at bounding box center [137, 172] width 175 height 33
click at [561, 431] on span "Next Question" at bounding box center [579, 430] width 47 height 9
click at [206, 204] on label "are" at bounding box center [129, 208] width 158 height 33
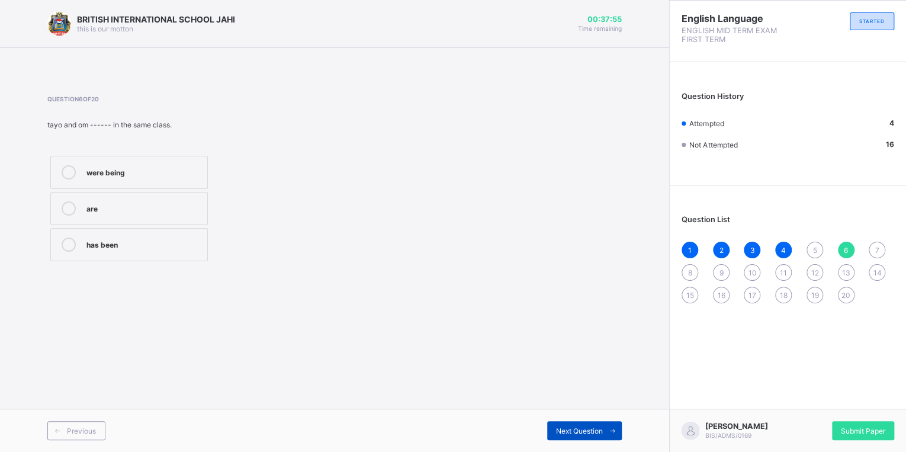
click at [580, 434] on span "Next Question" at bounding box center [579, 430] width 47 height 9
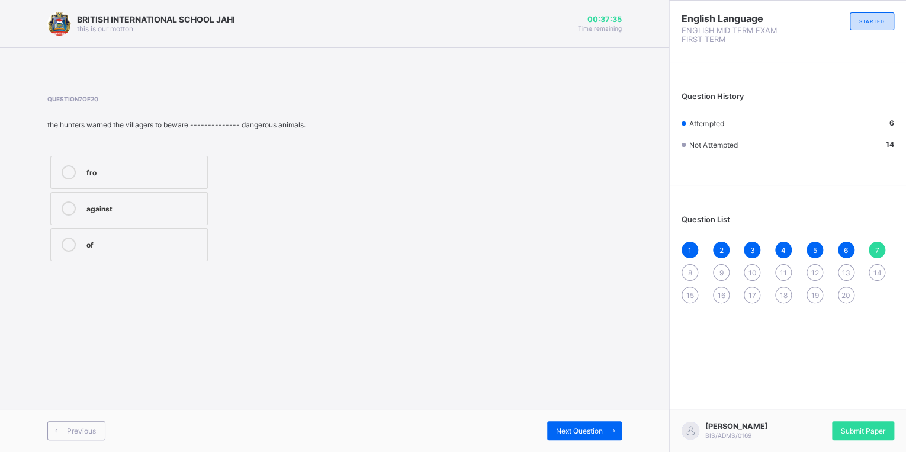
click at [121, 239] on div "of" at bounding box center [143, 244] width 115 height 12
click at [604, 425] on span at bounding box center [612, 430] width 19 height 19
click at [156, 178] on div "any" at bounding box center [143, 172] width 115 height 14
click at [576, 423] on div "Next Question" at bounding box center [584, 430] width 75 height 19
click at [198, 199] on label "themselves" at bounding box center [129, 208] width 158 height 33
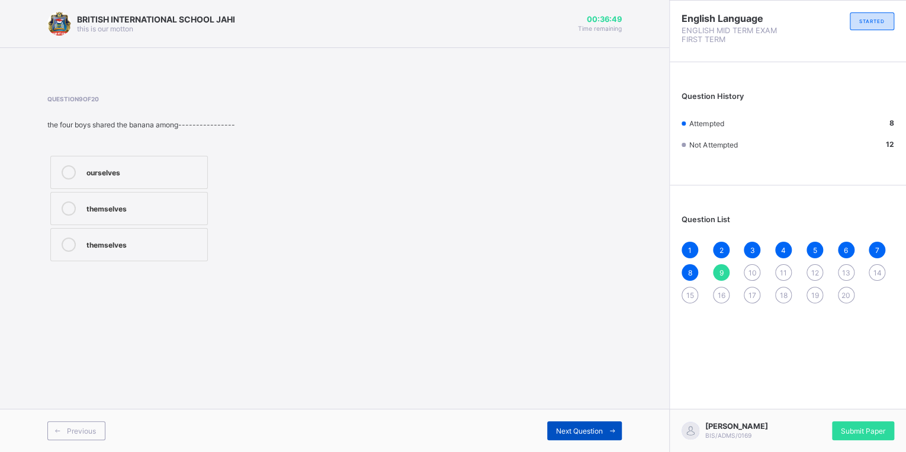
click at [569, 422] on div "Next Question" at bounding box center [584, 430] width 75 height 19
drag, startPoint x: 184, startPoint y: 201, endPoint x: 185, endPoint y: 214, distance: 13.0
click at [184, 202] on div "through" at bounding box center [143, 207] width 115 height 12
click at [619, 437] on span at bounding box center [612, 430] width 19 height 19
click at [751, 268] on div "10" at bounding box center [752, 272] width 17 height 17
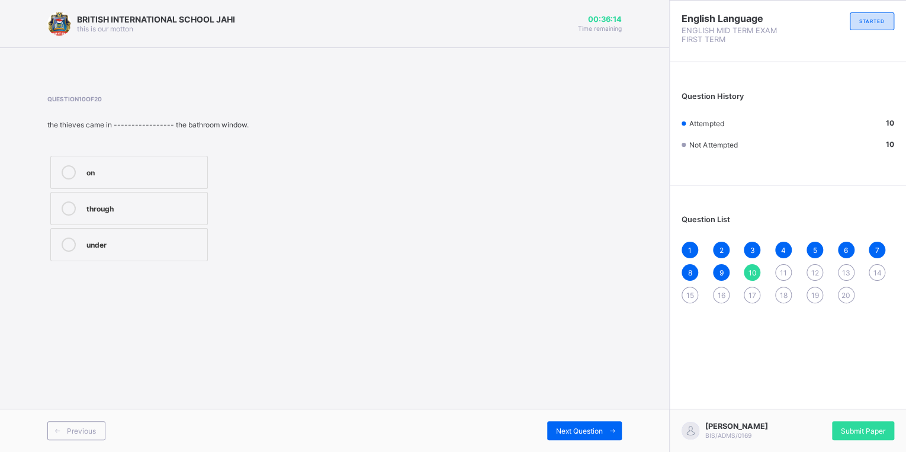
click at [169, 199] on label "through" at bounding box center [129, 208] width 158 height 33
click at [589, 432] on span "Next Question" at bounding box center [579, 430] width 47 height 9
click at [147, 221] on label "between" at bounding box center [129, 208] width 158 height 33
click at [182, 258] on label "for" at bounding box center [129, 244] width 158 height 33
click at [565, 426] on span "Next Question" at bounding box center [579, 430] width 47 height 9
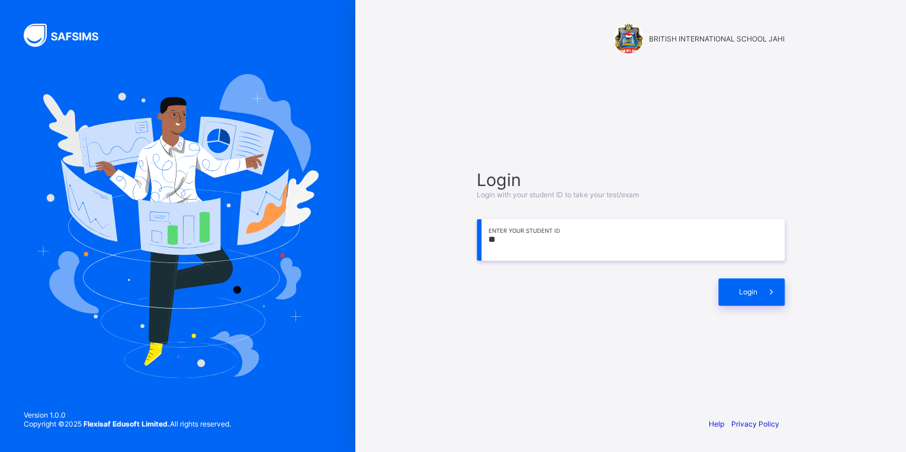
type input "*"
type input "**********"
click at [739, 293] on span "Login" at bounding box center [748, 291] width 18 height 9
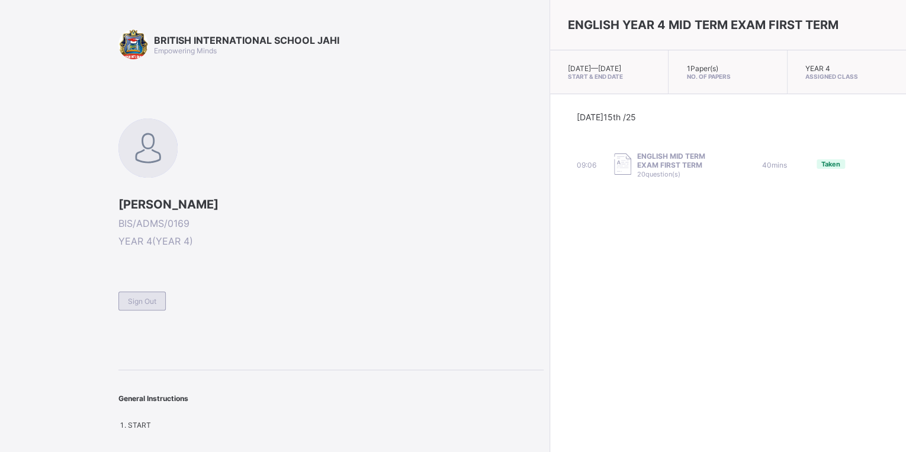
click at [150, 297] on span "Sign Out" at bounding box center [142, 301] width 28 height 9
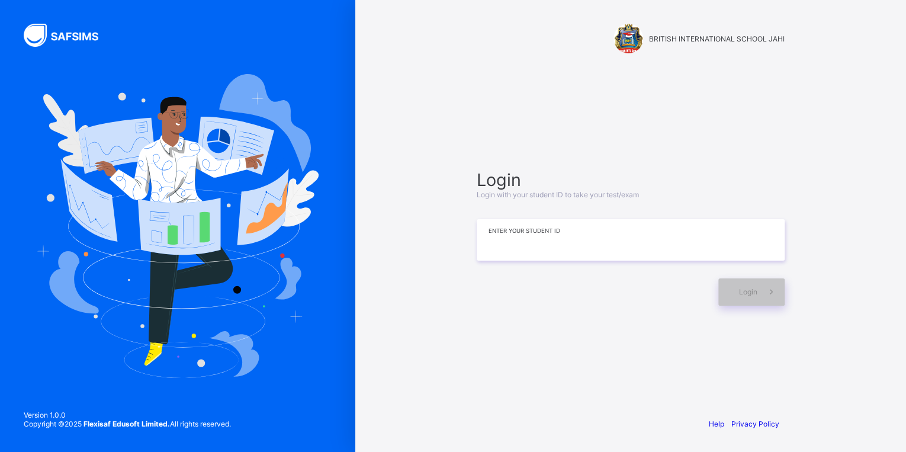
click at [507, 239] on input at bounding box center [631, 239] width 308 height 41
type input "**********"
click at [763, 293] on span at bounding box center [771, 291] width 27 height 27
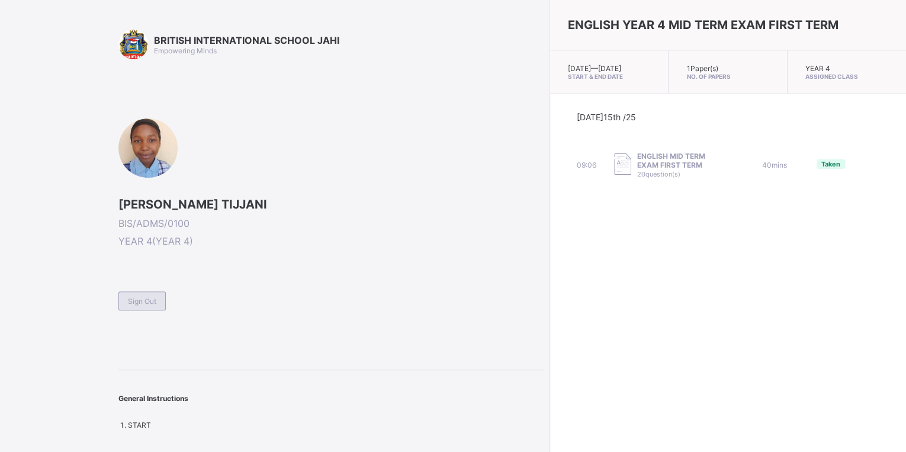
click at [131, 298] on span "Sign Out" at bounding box center [142, 301] width 28 height 9
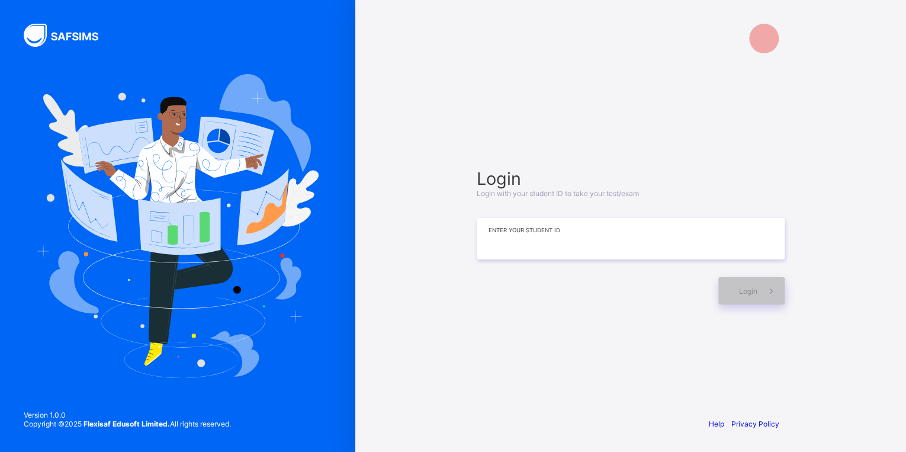
click at [500, 248] on input at bounding box center [631, 238] width 308 height 41
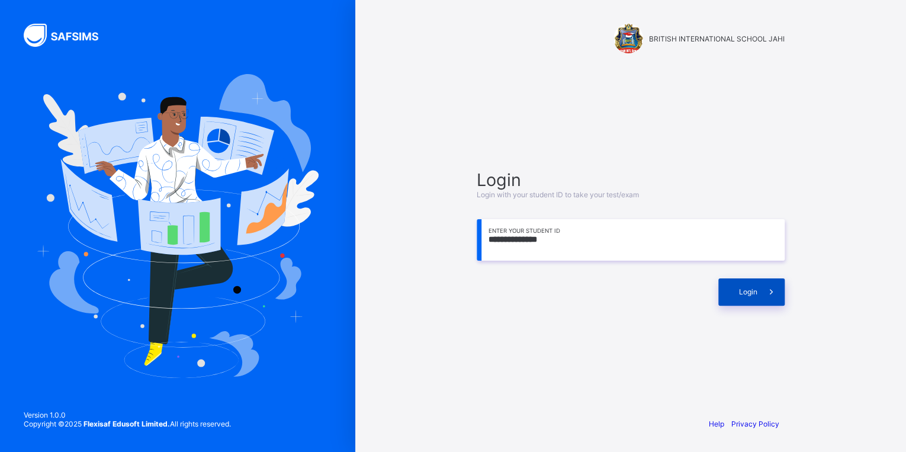
click at [755, 290] on span "Login" at bounding box center [748, 291] width 18 height 9
click at [500, 239] on input "**********" at bounding box center [631, 239] width 308 height 41
click at [549, 242] on input "**********" at bounding box center [631, 239] width 308 height 41
click at [554, 241] on input "**********" at bounding box center [631, 239] width 308 height 41
type input "**********"
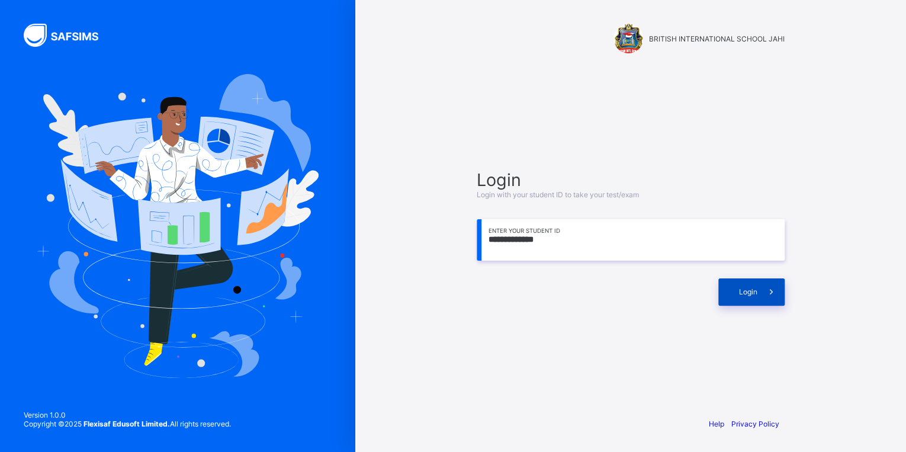
click at [753, 294] on span "Login" at bounding box center [748, 291] width 18 height 9
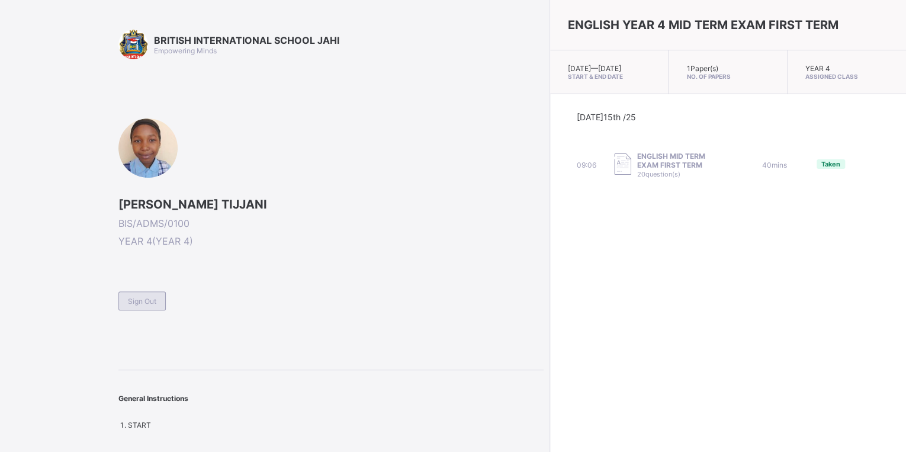
click at [145, 306] on div "Sign Out" at bounding box center [141, 300] width 47 height 19
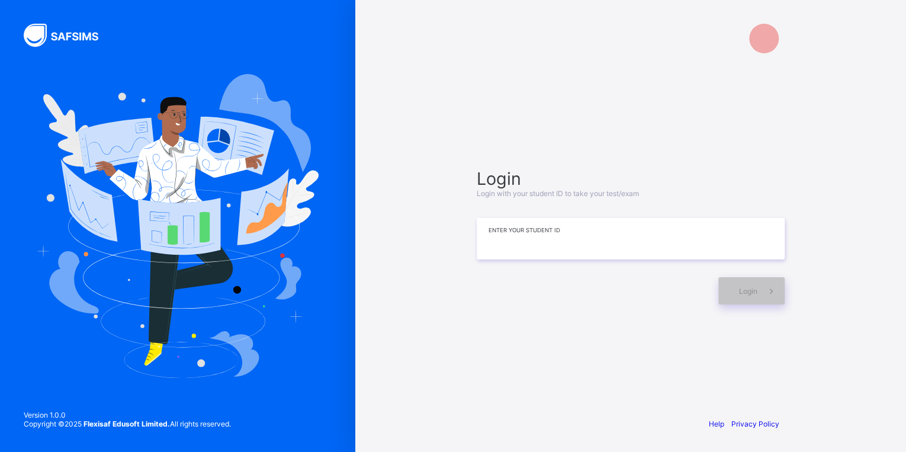
click at [578, 240] on input at bounding box center [631, 238] width 308 height 41
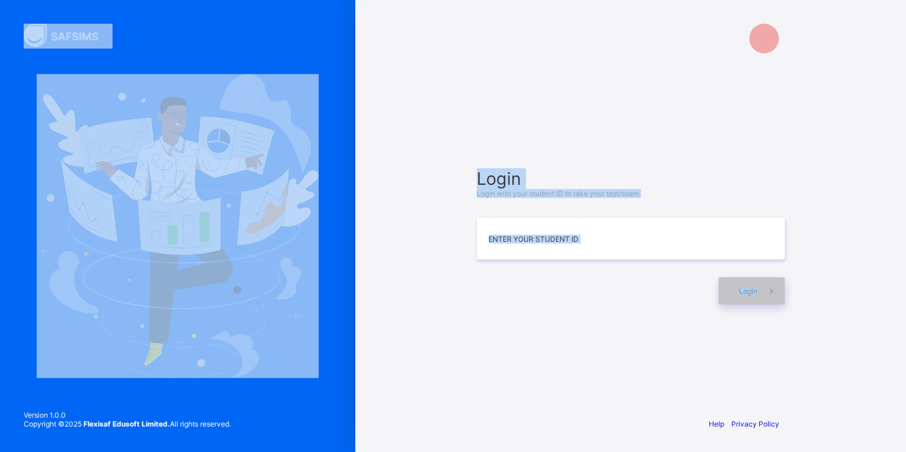
click at [339, 451] on html "Login Login with your student ID to take your test/exam Enter your Student ID L…" at bounding box center [453, 226] width 906 height 452
click at [441, 262] on div "BRITISH INTERNATIONAL SCHOOL JAHI Login Login with your student ID to take your…" at bounding box center [630, 226] width 551 height 452
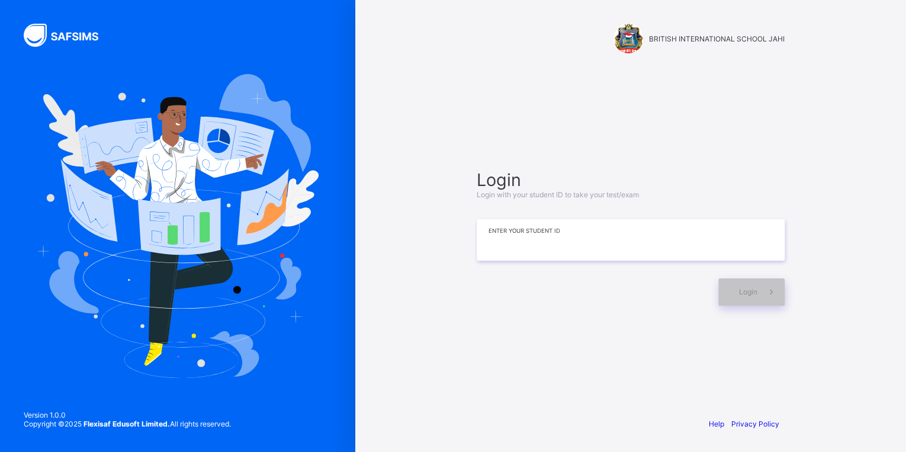
click at [551, 238] on input at bounding box center [631, 239] width 308 height 41
click at [743, 290] on span "Login" at bounding box center [748, 291] width 18 height 9
drag, startPoint x: 743, startPoint y: 290, endPoint x: 779, endPoint y: 265, distance: 43.4
click at [779, 265] on div "**********" at bounding box center [631, 237] width 308 height 136
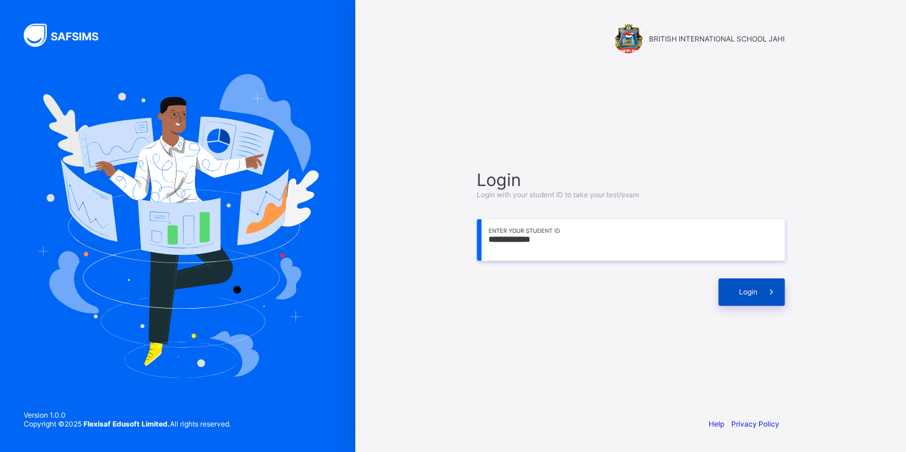
click at [755, 282] on div "Login" at bounding box center [751, 291] width 66 height 27
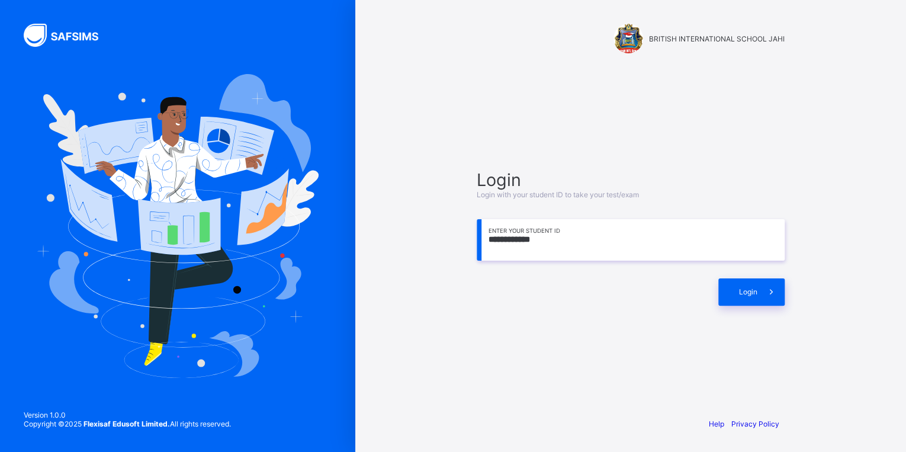
click at [542, 241] on input "**********" at bounding box center [631, 239] width 308 height 41
type input "**********"
click at [766, 299] on span at bounding box center [771, 291] width 27 height 27
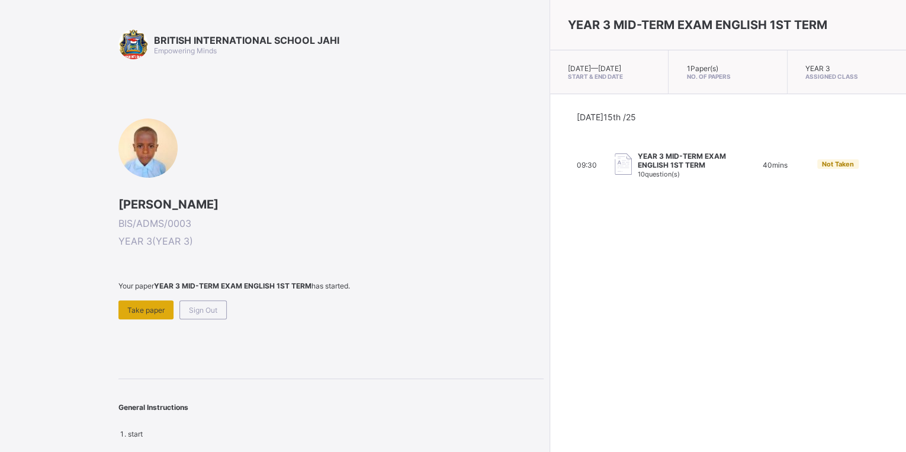
click at [130, 312] on span "Take paper" at bounding box center [145, 310] width 37 height 9
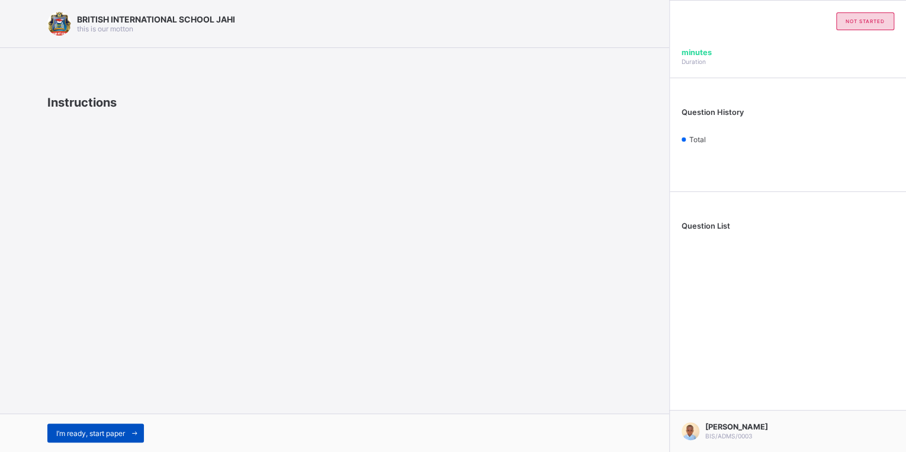
click at [117, 427] on div "I’m ready, start paper" at bounding box center [95, 432] width 97 height 19
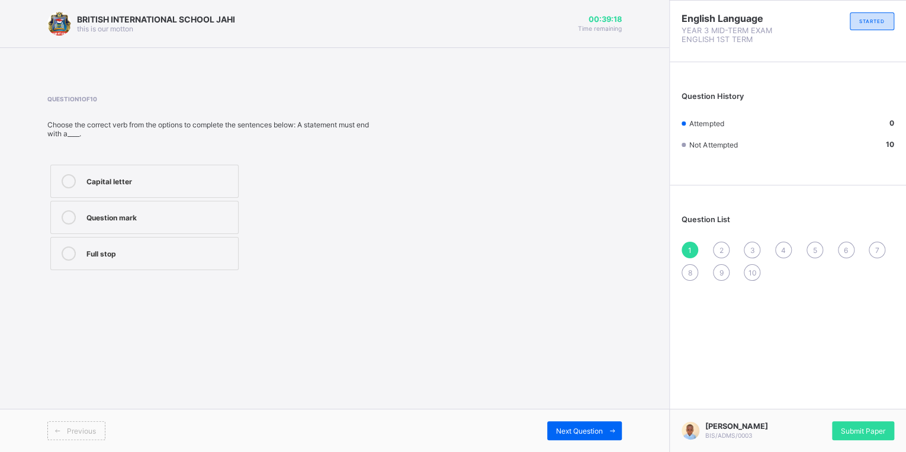
click at [125, 249] on div "Full stop" at bounding box center [159, 252] width 146 height 12
click at [571, 432] on span "Next Question" at bounding box center [579, 430] width 47 height 9
click at [166, 260] on label "Exclamation mark" at bounding box center [146, 253] width 192 height 33
click at [559, 422] on div "Next Question" at bounding box center [584, 430] width 75 height 19
click at [169, 261] on label "Apostrophe" at bounding box center [146, 253] width 192 height 33
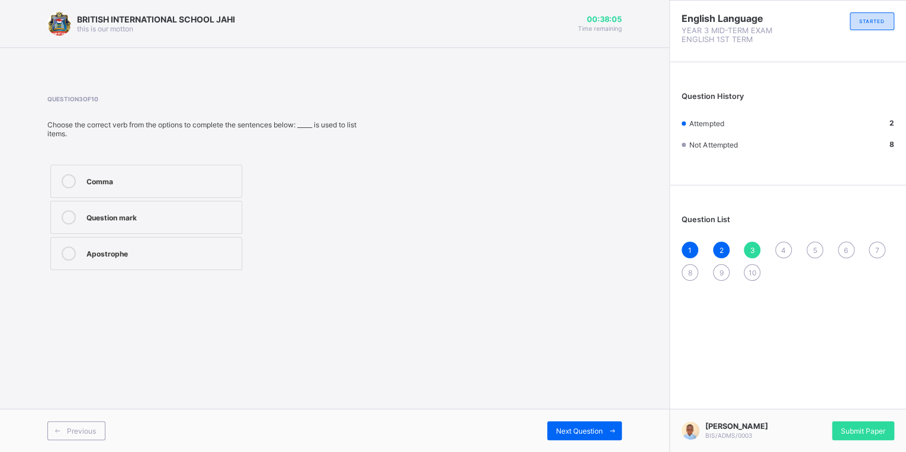
click at [577, 417] on div "Previous Next Question" at bounding box center [334, 430] width 669 height 43
click at [578, 424] on div "Next Question" at bounding box center [584, 430] width 75 height 19
click at [147, 221] on div "counts" at bounding box center [159, 216] width 146 height 12
click at [595, 426] on span "Next Question" at bounding box center [579, 430] width 47 height 9
click at [104, 249] on div "finished" at bounding box center [159, 252] width 146 height 12
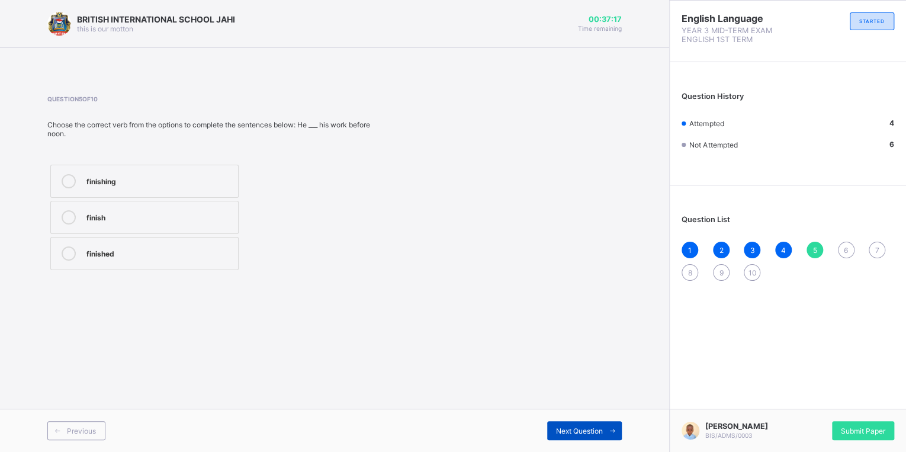
click at [599, 432] on span "Next Question" at bounding box center [579, 430] width 47 height 9
click at [144, 188] on div "got" at bounding box center [158, 181] width 144 height 14
click at [588, 425] on div "Next Question" at bounding box center [584, 430] width 75 height 19
click at [841, 252] on div "6" at bounding box center [846, 250] width 17 height 17
click at [102, 232] on label "getted" at bounding box center [143, 217] width 187 height 33
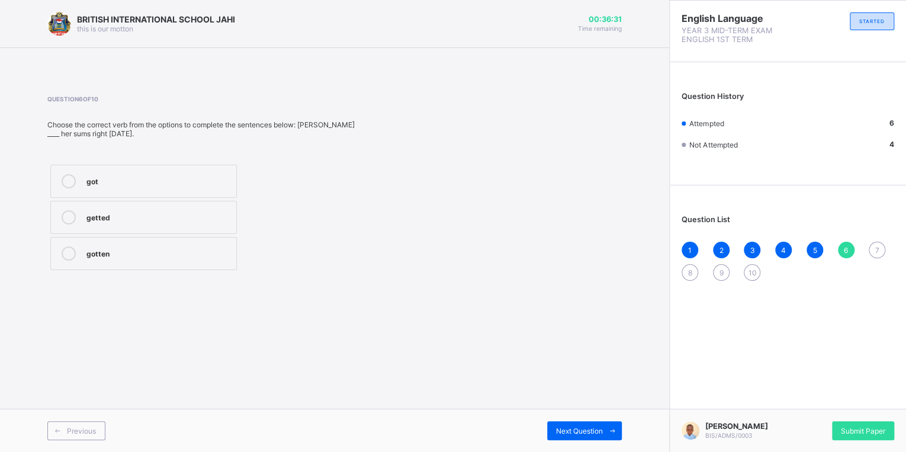
click at [569, 418] on div "Previous Next Question" at bounding box center [334, 430] width 669 height 43
click at [572, 426] on span "Next Question" at bounding box center [579, 430] width 47 height 9
click at [140, 208] on label "washes" at bounding box center [143, 217] width 187 height 33
click at [581, 423] on div "Previous Next Question" at bounding box center [334, 430] width 669 height 43
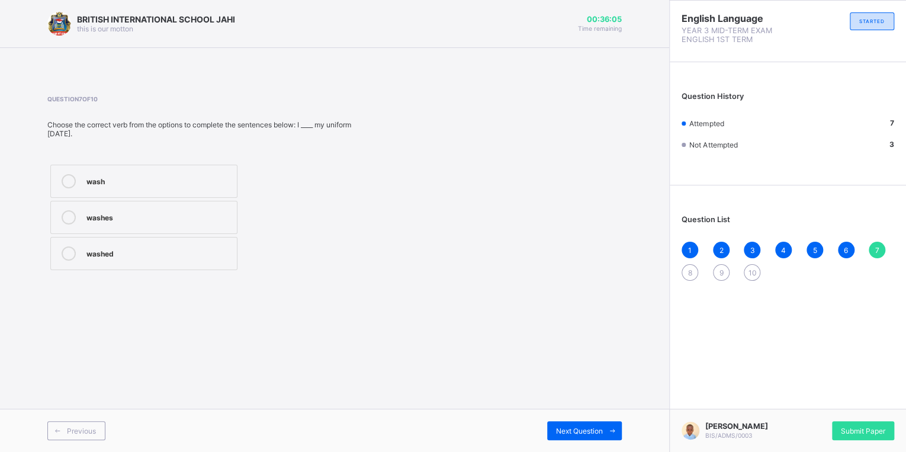
drag, startPoint x: 581, startPoint y: 423, endPoint x: 905, endPoint y: 338, distance: 335.0
click at [906, 338] on html "BRITISH INTERNATIONAL SCHOOL JAHI this is our [PERSON_NAME] 00:36:05 Time remai…" at bounding box center [453, 226] width 906 height 452
click at [599, 432] on span "Next Question" at bounding box center [579, 430] width 47 height 9
click at [145, 213] on div "sold" at bounding box center [157, 216] width 143 height 12
click at [582, 432] on span "Next Question" at bounding box center [579, 430] width 47 height 9
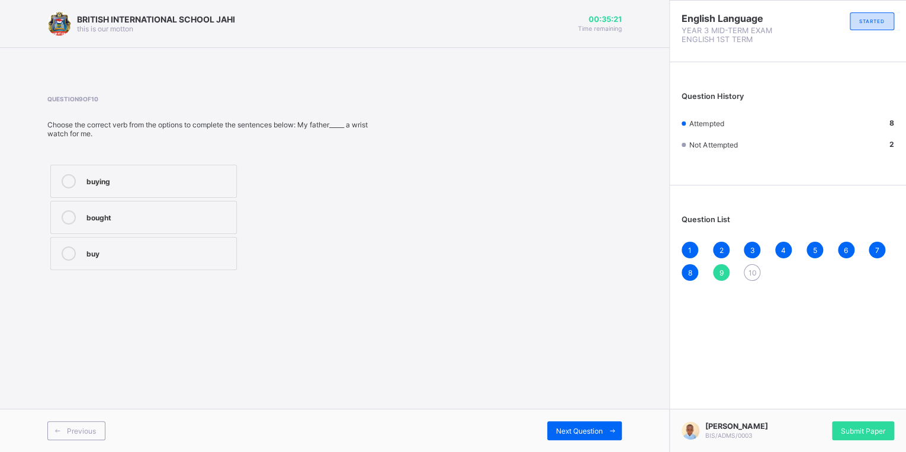
click at [123, 220] on div "bought" at bounding box center [158, 216] width 144 height 12
click at [567, 434] on span "Next Question" at bounding box center [579, 430] width 47 height 9
click at [596, 429] on span "Next Question" at bounding box center [579, 430] width 47 height 9
click at [600, 431] on span "Next Question" at bounding box center [579, 430] width 47 height 9
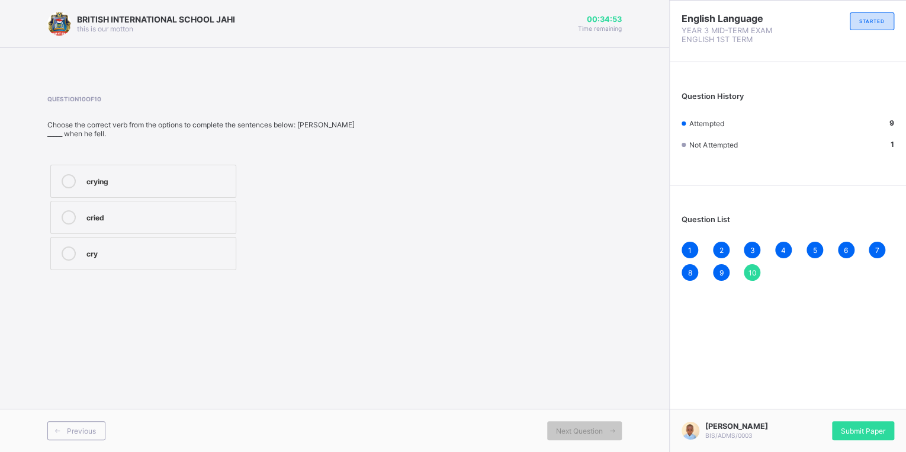
click at [101, 238] on label "cry" at bounding box center [143, 253] width 186 height 33
click at [687, 253] on div "1" at bounding box center [690, 250] width 17 height 17
click at [723, 255] on span "2" at bounding box center [721, 250] width 4 height 9
click at [751, 251] on span "3" at bounding box center [752, 250] width 5 height 9
click at [185, 218] on div "Question mark" at bounding box center [160, 216] width 149 height 12
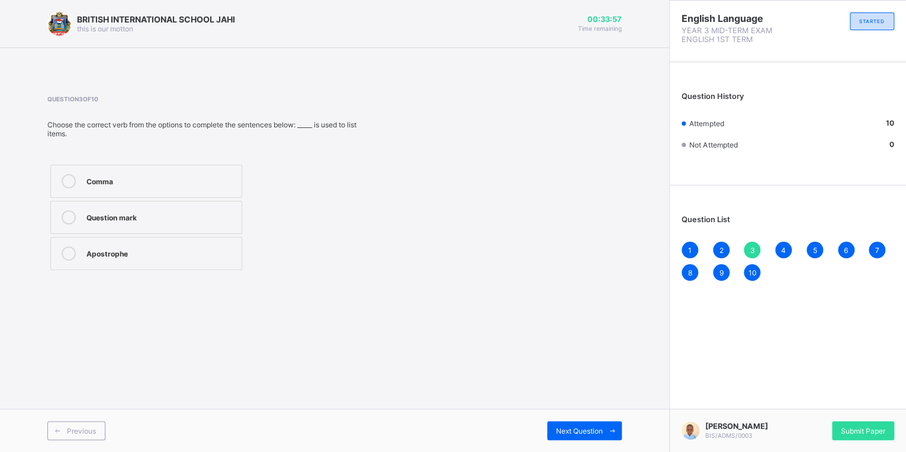
drag, startPoint x: 782, startPoint y: 242, endPoint x: 777, endPoint y: 261, distance: 19.1
click at [782, 249] on div "Question List 1 2 3 4 5 6 7 8 9 10" at bounding box center [788, 241] width 236 height 101
click at [787, 250] on div "4" at bounding box center [783, 250] width 17 height 17
drag, startPoint x: 816, startPoint y: 239, endPoint x: 817, endPoint y: 250, distance: 11.4
click at [816, 246] on div "Question List 1 2 3 4 5 6 7 8 9 10" at bounding box center [788, 241] width 236 height 101
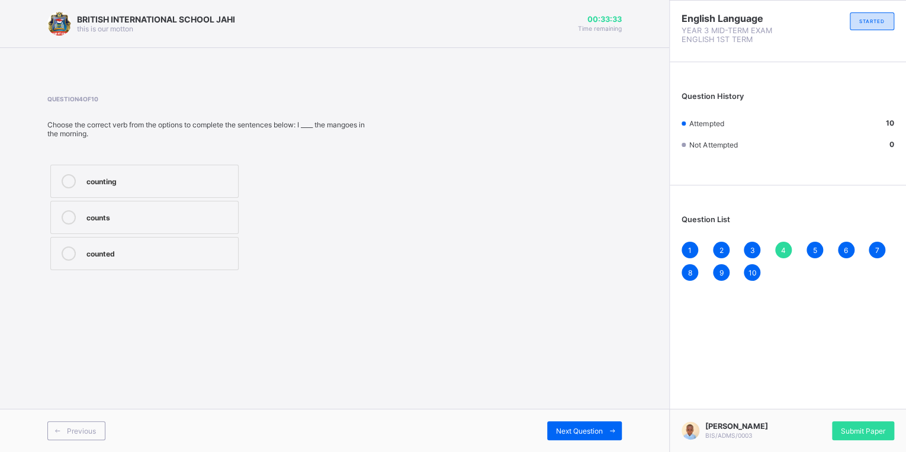
click at [820, 254] on div "5" at bounding box center [815, 250] width 17 height 17
click at [839, 249] on div "1 2 3 4 5 6 7 8 9 10" at bounding box center [788, 261] width 213 height 39
click at [152, 181] on label "finishing" at bounding box center [144, 181] width 188 height 33
click at [845, 238] on div "Question List 1 2 3 4 5 6 7 8 9 10" at bounding box center [788, 241] width 236 height 101
click at [841, 259] on div "1 2 3 4 5 6 7 8 9 10" at bounding box center [788, 261] width 213 height 39
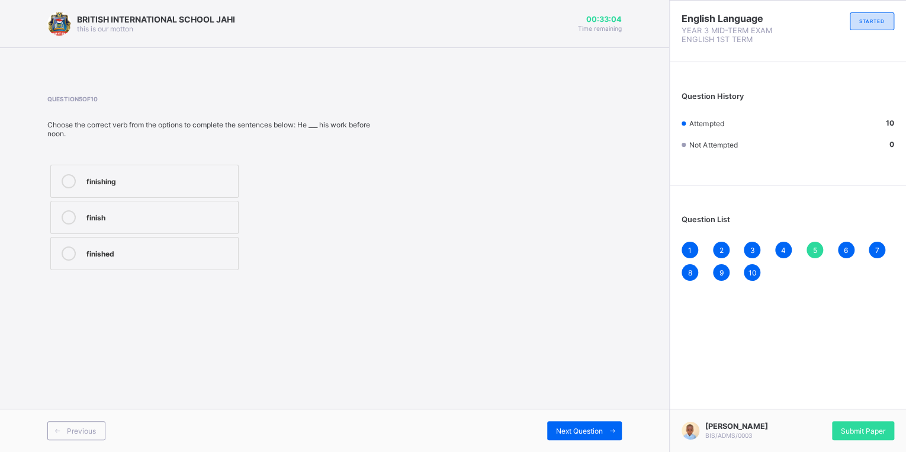
click at [844, 232] on div "Question List 1 2 3 4 5 6 7 8 9 10" at bounding box center [788, 241] width 236 height 101
drag, startPoint x: 843, startPoint y: 253, endPoint x: 843, endPoint y: 262, distance: 8.3
click at [843, 260] on div "1 2 3 4 5 6 7 8 9 10" at bounding box center [788, 261] width 213 height 39
click at [845, 253] on span "6" at bounding box center [846, 250] width 4 height 9
click at [184, 172] on label "got" at bounding box center [143, 181] width 187 height 33
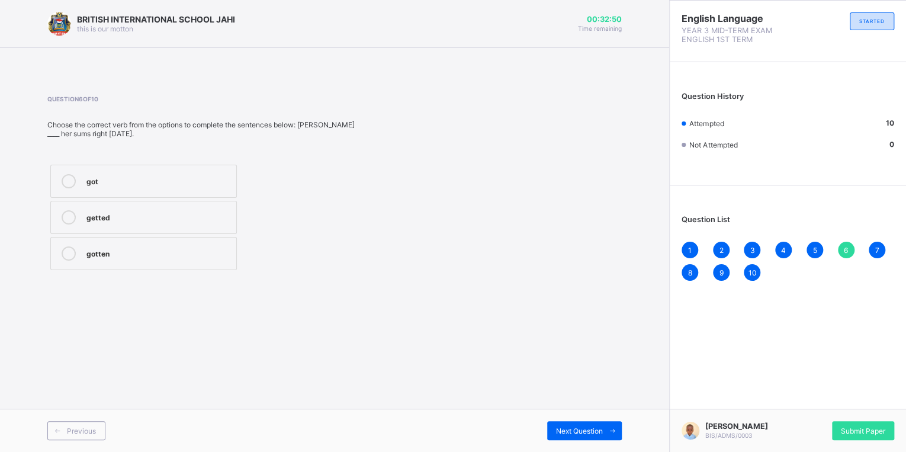
click at [881, 252] on div "7" at bounding box center [877, 250] width 17 height 17
click at [123, 230] on label "washes" at bounding box center [143, 217] width 187 height 33
drag, startPoint x: 118, startPoint y: 270, endPoint x: 126, endPoint y: 253, distance: 18.0
click at [121, 265] on div "wash washes washed" at bounding box center [143, 217] width 193 height 111
click at [126, 251] on div "washed" at bounding box center [158, 252] width 145 height 12
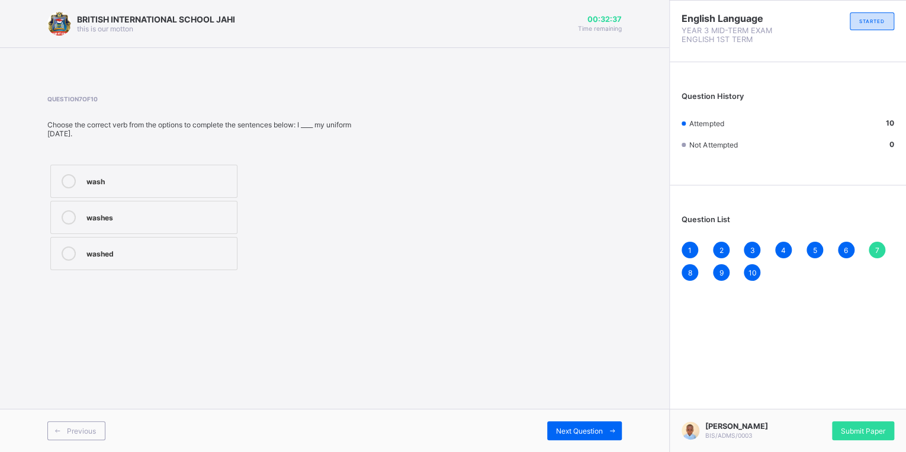
click at [126, 251] on div "washed" at bounding box center [158, 252] width 145 height 12
click at [570, 431] on span "Next Question" at bounding box center [579, 430] width 47 height 9
click at [172, 188] on label "selled" at bounding box center [143, 181] width 186 height 33
click at [576, 425] on div "Next Question" at bounding box center [584, 430] width 75 height 19
click at [117, 253] on div "buy" at bounding box center [158, 252] width 144 height 12
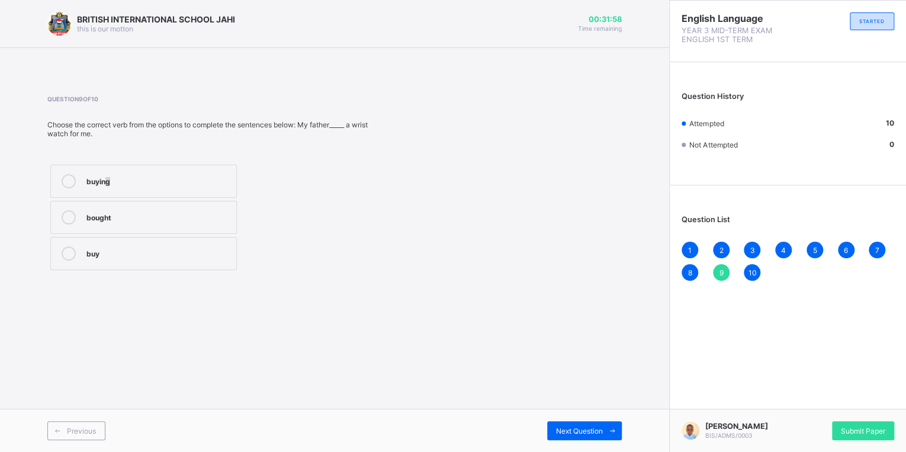
drag, startPoint x: 108, startPoint y: 159, endPoint x: 114, endPoint y: 173, distance: 14.9
click at [114, 173] on div "Question 9 of 10 Choose the correct verb from the options to complete the sente…" at bounding box center [207, 184] width 321 height 178
drag, startPoint x: 114, startPoint y: 173, endPoint x: 236, endPoint y: 272, distance: 157.1
click at [137, 222] on div "bought" at bounding box center [158, 217] width 144 height 14
click at [573, 418] on div "Previous Next Question" at bounding box center [334, 430] width 669 height 43
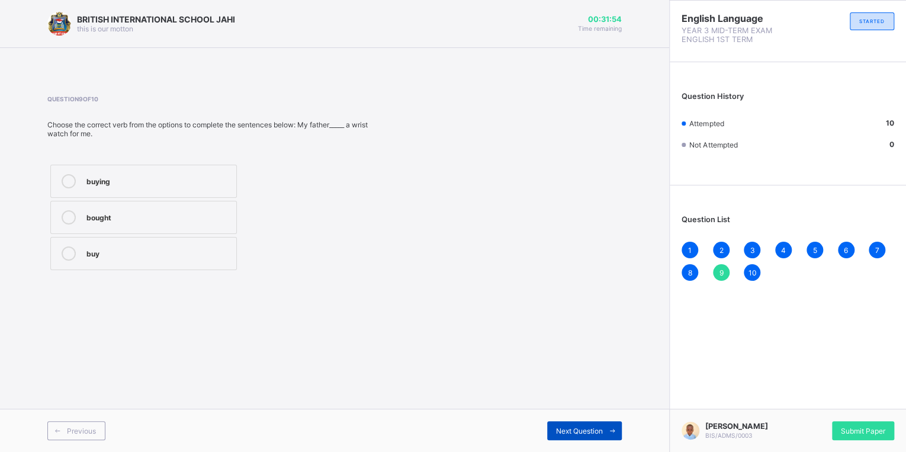
drag, startPoint x: 571, startPoint y: 425, endPoint x: 571, endPoint y: 436, distance: 10.7
click at [571, 436] on div "Next Question" at bounding box center [584, 430] width 75 height 19
drag, startPoint x: 563, startPoint y: 329, endPoint x: 533, endPoint y: 411, distance: 87.1
drag, startPoint x: 533, startPoint y: 411, endPoint x: 119, endPoint y: 214, distance: 458.6
click at [119, 214] on div "cried" at bounding box center [157, 216] width 143 height 12
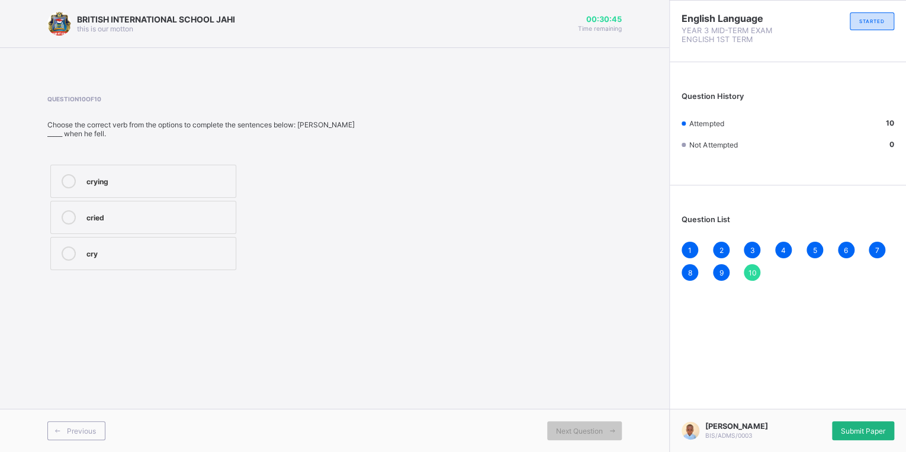
click at [855, 430] on span "Submit Paper" at bounding box center [863, 430] width 44 height 9
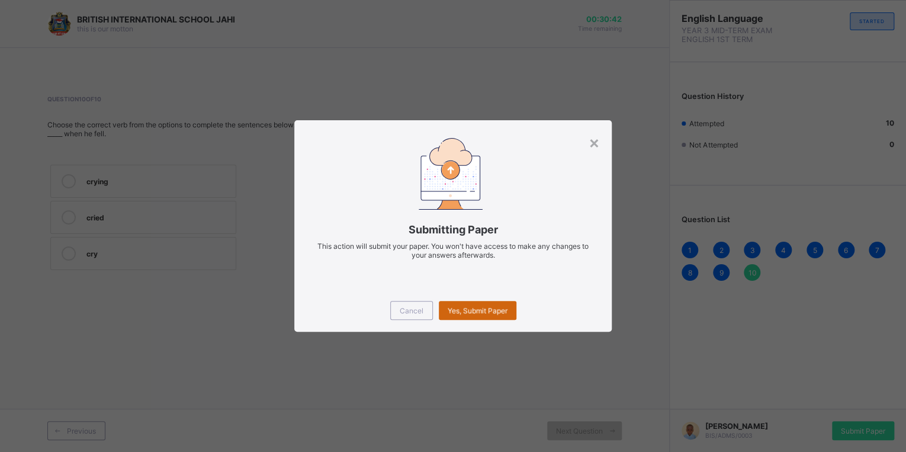
click at [461, 319] on div "Yes, Submit Paper" at bounding box center [478, 310] width 78 height 19
click at [462, 309] on div "Yes, Submit Paper" at bounding box center [478, 310] width 78 height 19
click at [459, 316] on div "Yes, Submit Paper" at bounding box center [478, 310] width 78 height 19
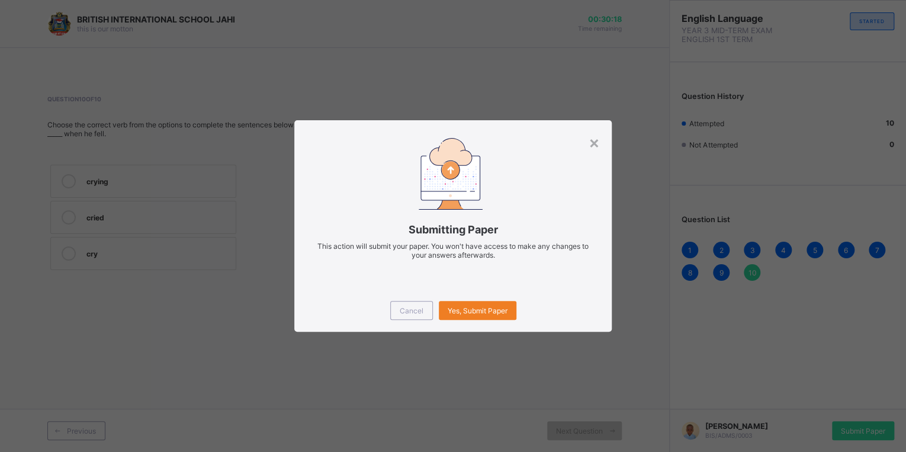
drag, startPoint x: 459, startPoint y: 316, endPoint x: 541, endPoint y: 298, distance: 84.2
click at [541, 298] on div "Cancel Yes, Submit Paper" at bounding box center [452, 310] width 317 height 43
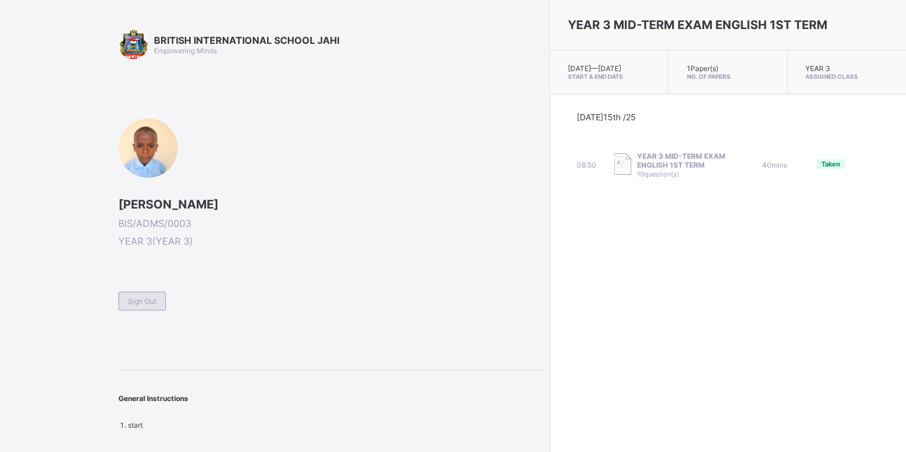
click at [136, 302] on span "Sign Out" at bounding box center [142, 301] width 28 height 9
